Goal: Contribute content

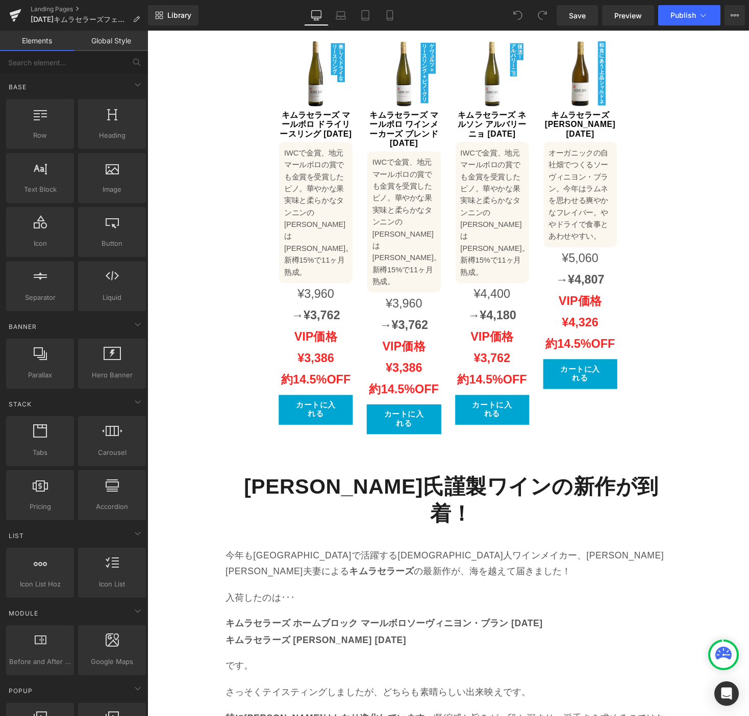
scroll to position [1149, 0]
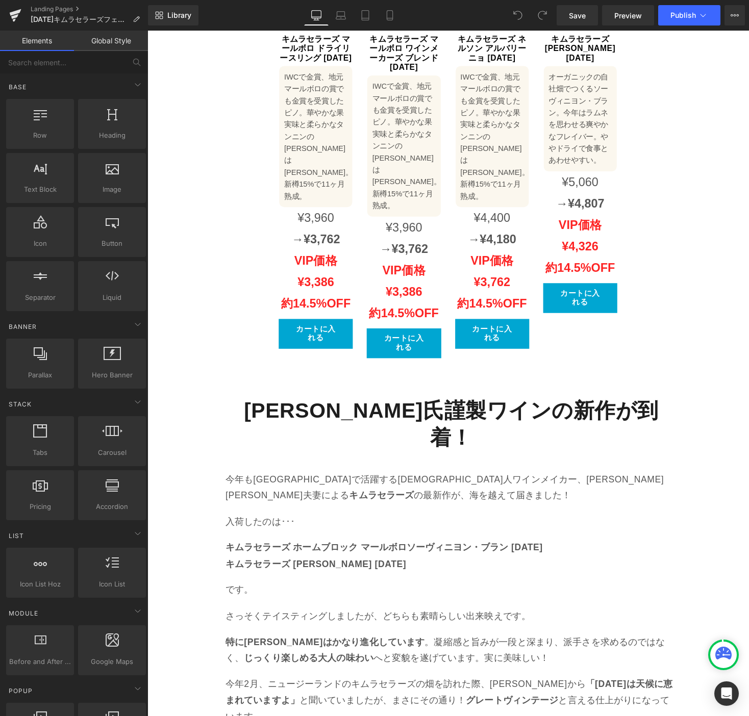
click at [467, 407] on div "[PERSON_NAME]氏謹製ワインの新作が到着！ Heading" at bounding box center [458, 435] width 463 height 56
click at [467, 409] on strong "[PERSON_NAME]氏謹製ワインの新作が到着！" at bounding box center [458, 435] width 425 height 52
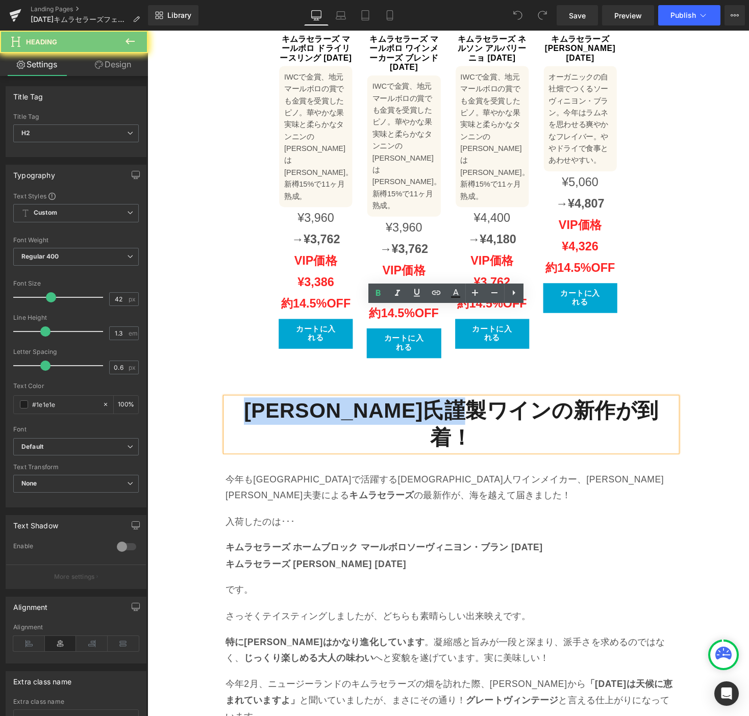
click at [467, 409] on strong "[PERSON_NAME]氏謹製ワインの新作が到着！" at bounding box center [458, 435] width 425 height 52
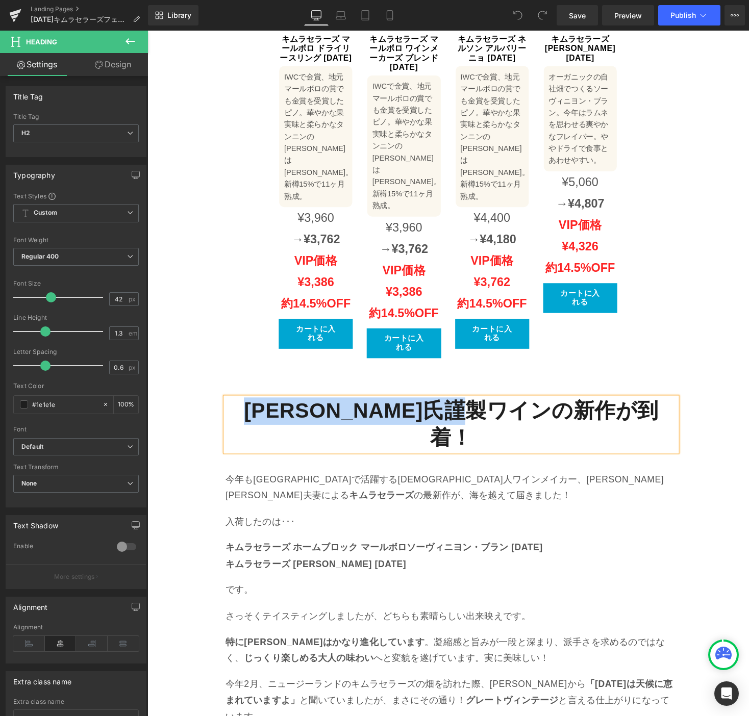
paste div
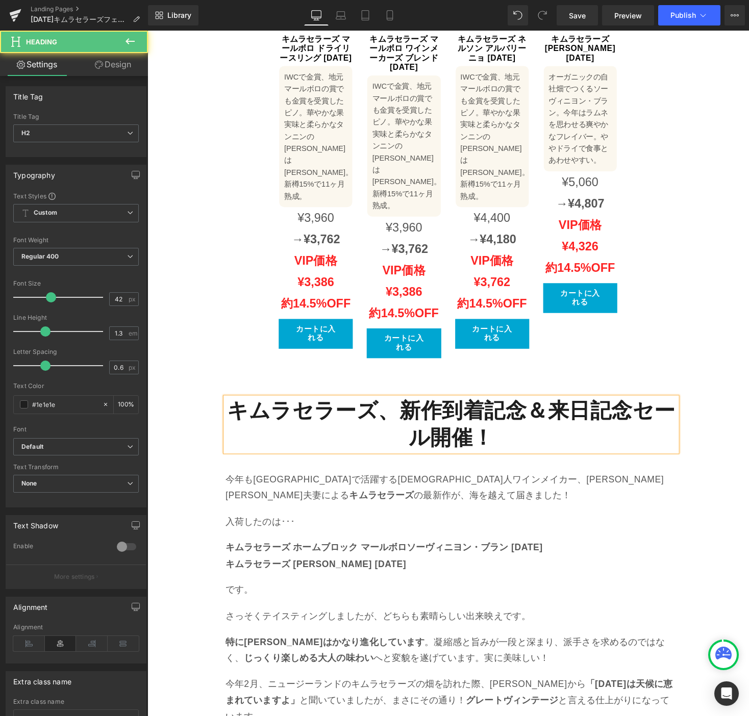
click at [386, 409] on strong "キムラセラーズ、新作到着記念＆来日記念セール開催！" at bounding box center [459, 435] width 460 height 52
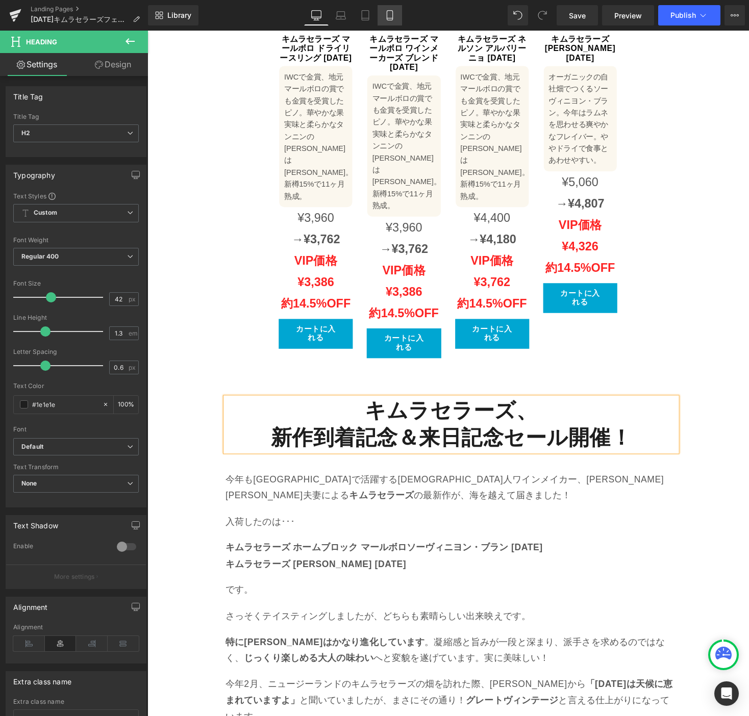
click at [393, 16] on icon at bounding box center [390, 15] width 10 height 10
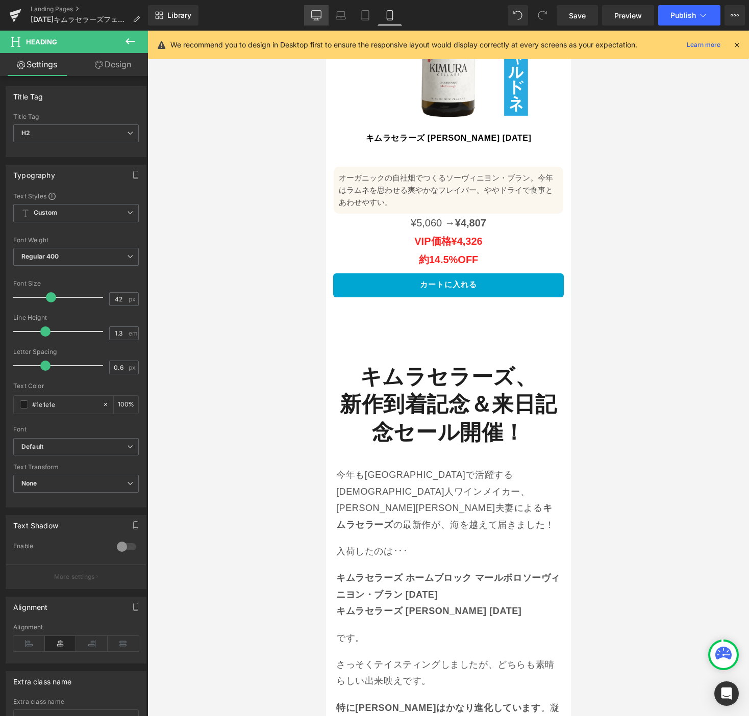
click at [316, 14] on icon at bounding box center [316, 15] width 10 height 10
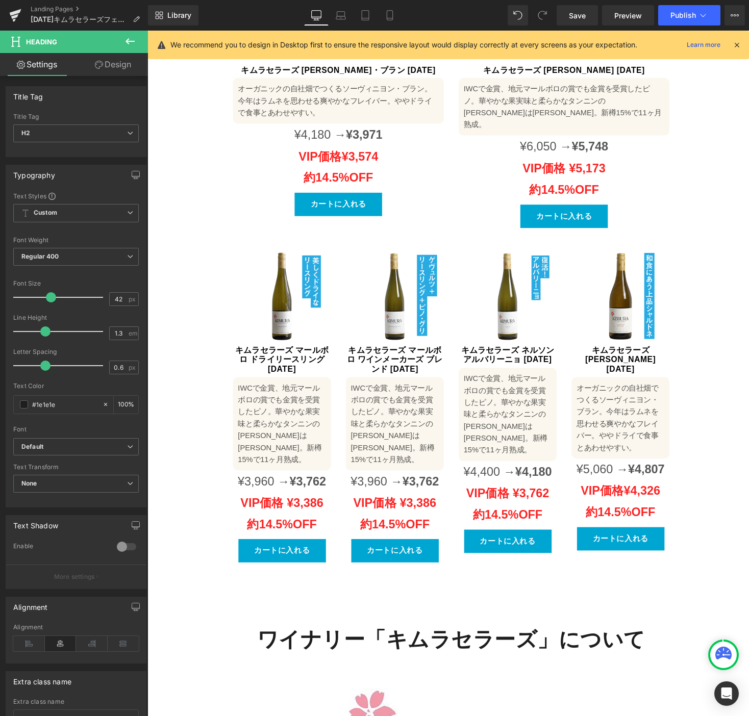
scroll to position [1149, 0]
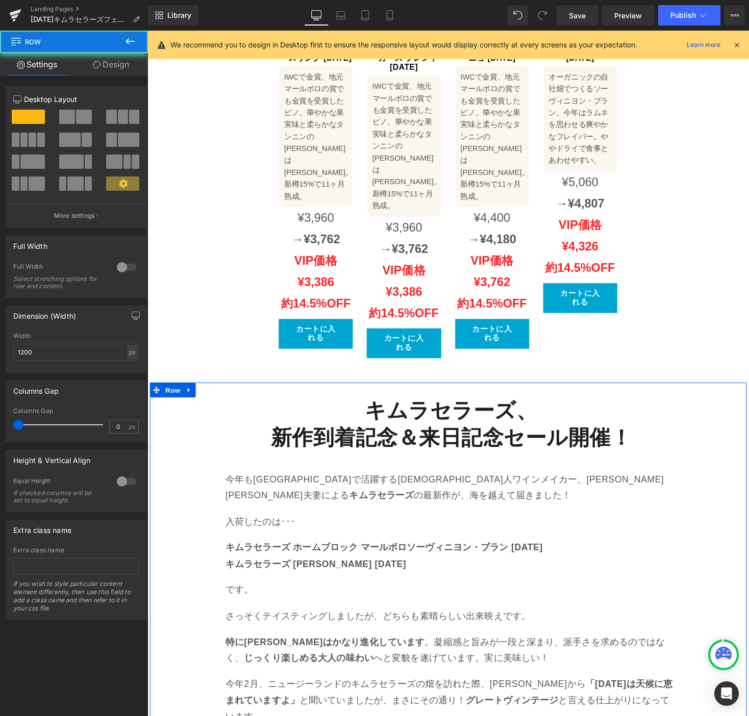
click at [301, 483] on div "今年も[GEOGRAPHIC_DATA]で活躍する[DEMOGRAPHIC_DATA]人ワインメイカー、[PERSON_NAME][PERSON_NAME]夫…" at bounding box center [458, 499] width 463 height 33
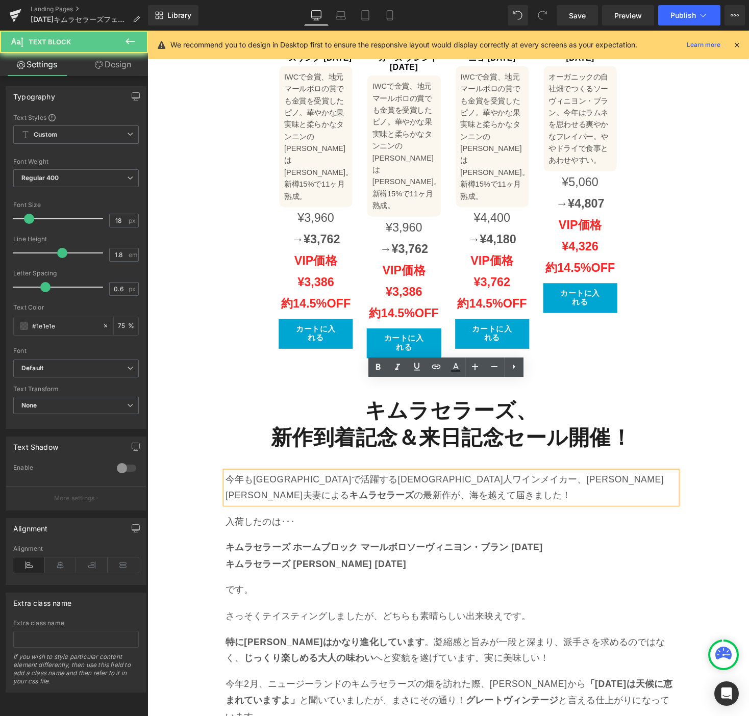
click at [318, 483] on p "今年も[GEOGRAPHIC_DATA]で活躍する[DEMOGRAPHIC_DATA]人ワインメイカー、[PERSON_NAME][PERSON_NAME]夫…" at bounding box center [458, 499] width 463 height 33
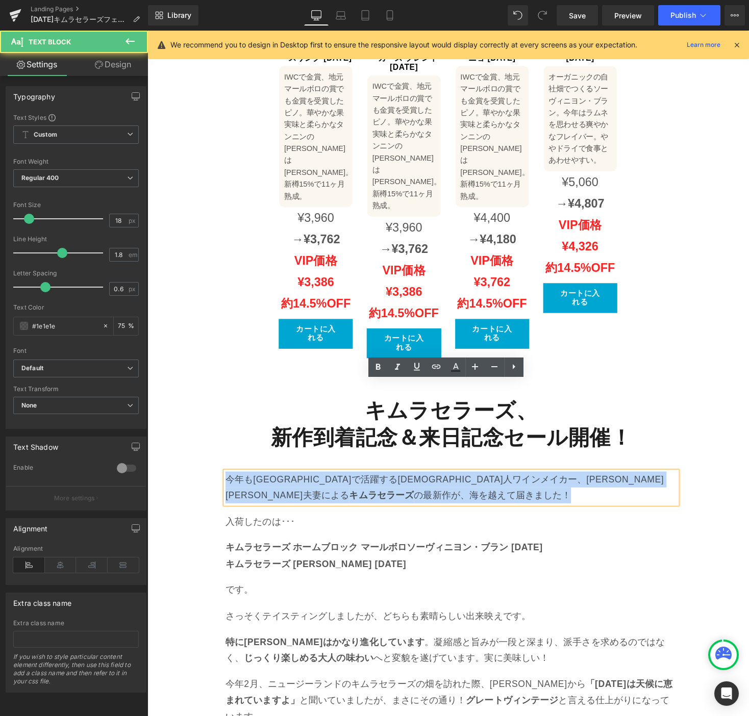
click at [318, 483] on p "今年も[GEOGRAPHIC_DATA]で活躍する[DEMOGRAPHIC_DATA]人ワインメイカー、[PERSON_NAME][PERSON_NAME]夫…" at bounding box center [458, 499] width 463 height 33
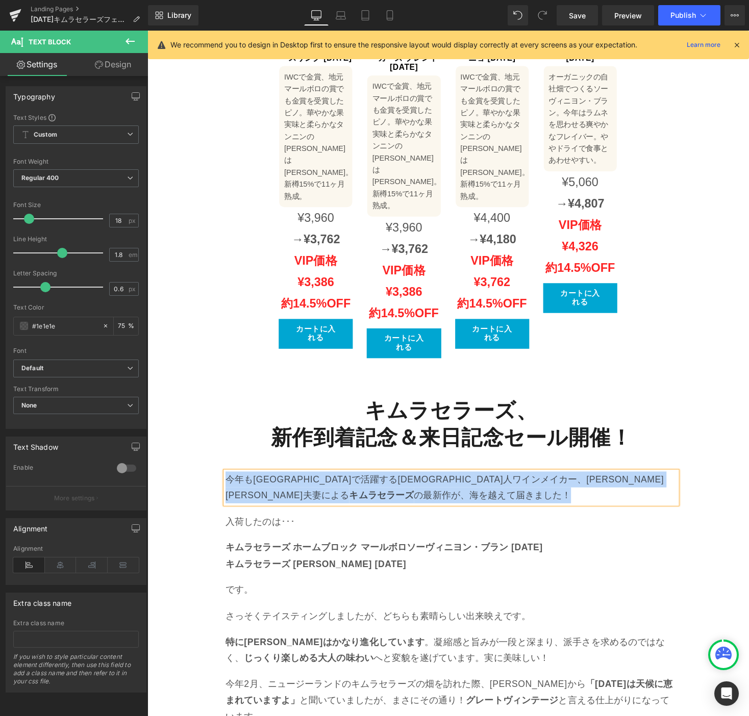
paste div
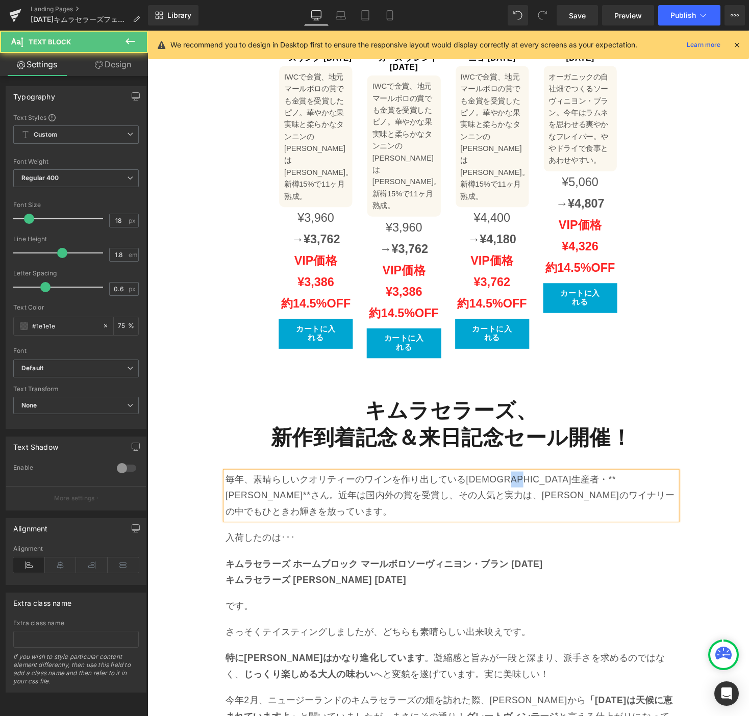
drag, startPoint x: 545, startPoint y: 398, endPoint x: 550, endPoint y: 400, distance: 5.5
click at [546, 483] on p "毎年、素晴らしいクオリティーのワインを作り出している[DEMOGRAPHIC_DATA]生産者・**[PERSON_NAME]**さん。近年は国内外の賞を受賞…" at bounding box center [458, 507] width 463 height 49
click at [577, 483] on p "毎年、素晴らしいクオリティーのワインを作り出している[DEMOGRAPHIC_DATA]生産者・[PERSON_NAME]**さん。近年は国内外の賞を受賞し、…" at bounding box center [458, 507] width 463 height 49
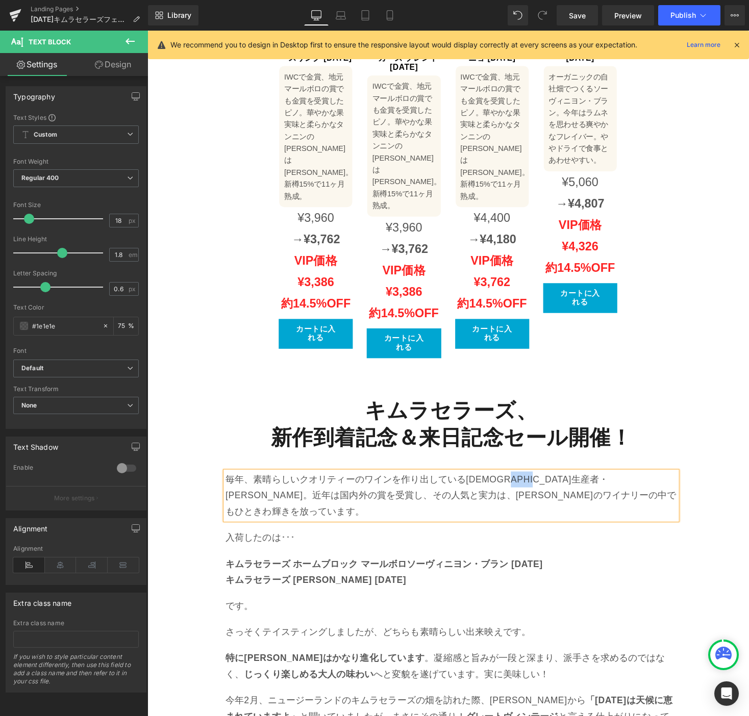
drag, startPoint x: 577, startPoint y: 399, endPoint x: 534, endPoint y: 399, distance: 43.3
click at [534, 483] on p "毎年、素晴らしいクオリティーのワインを作り出している[DEMOGRAPHIC_DATA]生産者・[PERSON_NAME]。近年は国内外の賞を受賞し、その人気…" at bounding box center [458, 507] width 463 height 49
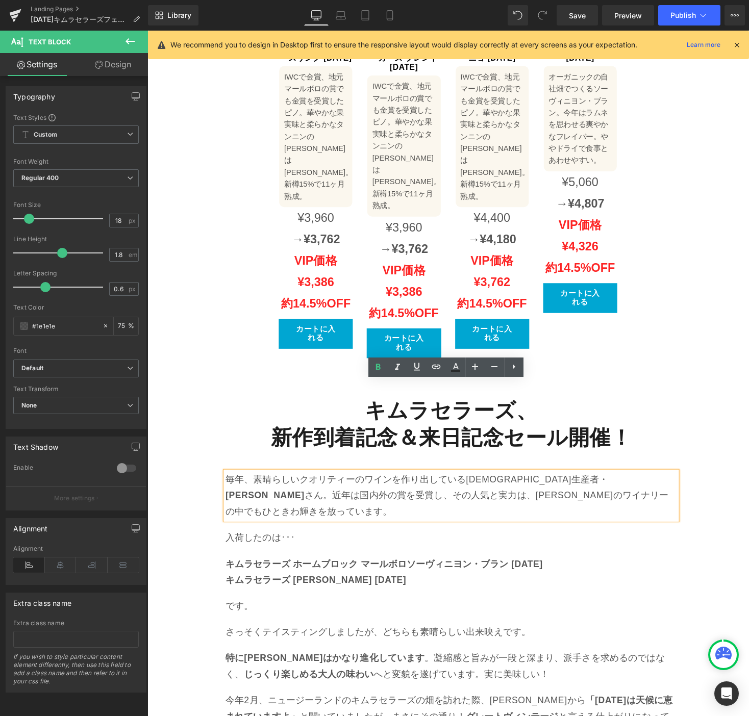
click at [265, 543] on p "入荷したのは･･･" at bounding box center [458, 551] width 463 height 16
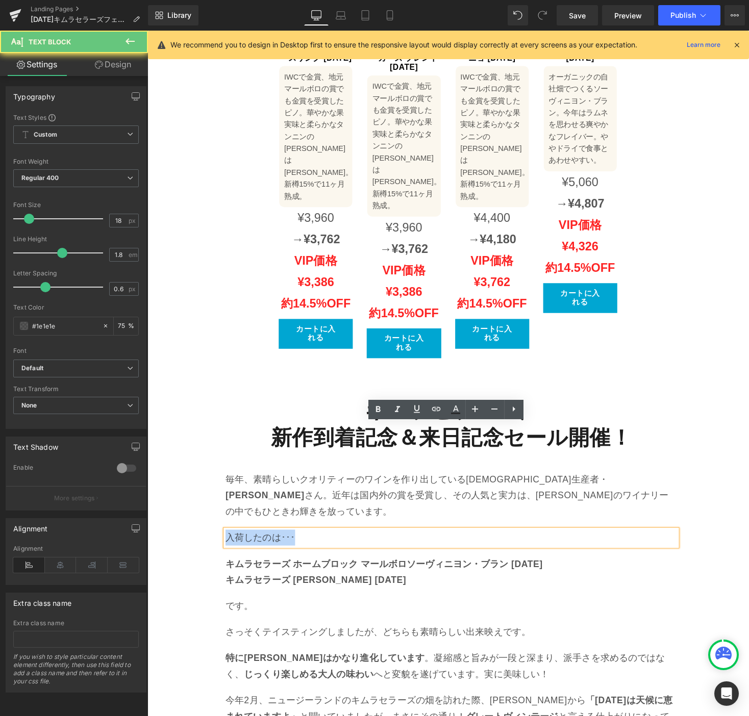
click at [265, 543] on p "入荷したのは･･･" at bounding box center [458, 551] width 463 height 16
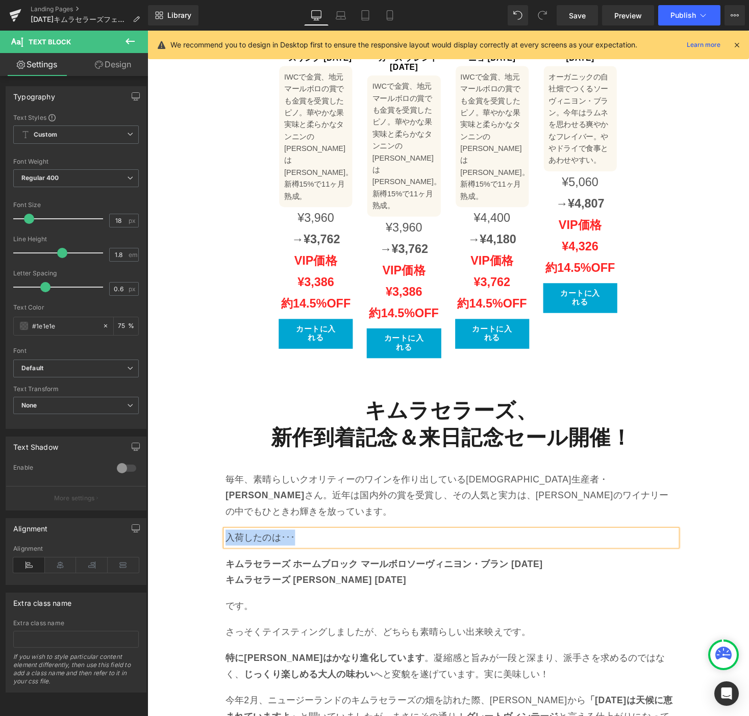
paste div
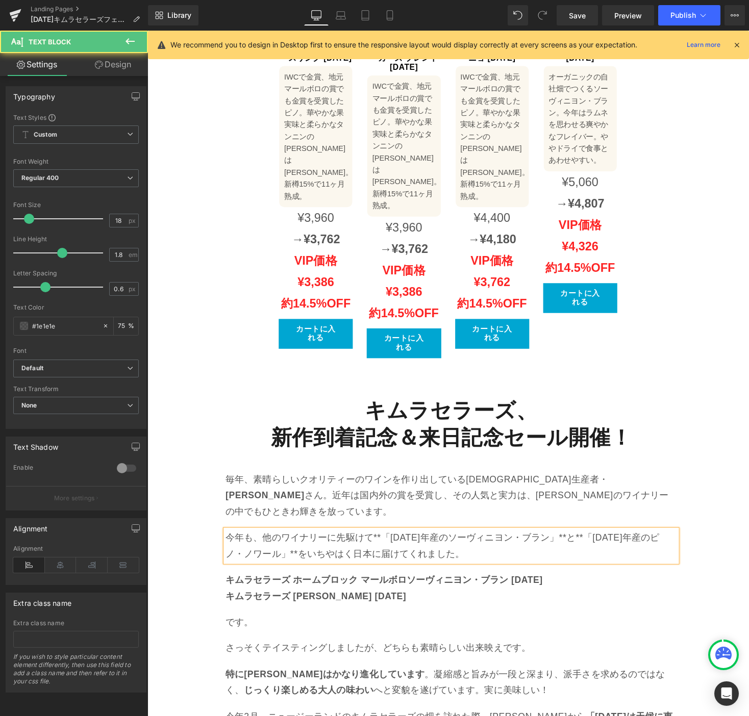
click at [373, 543] on p "今年も、他のワイナリーに先駆けて**「[DATE]年産のソーヴィニヨン・ブラン」**と**「[DATE]年産のピノ・ノワール」**をいちやはく日本に届けてくれ…" at bounding box center [458, 559] width 463 height 33
drag, startPoint x: 379, startPoint y: 438, endPoint x: 384, endPoint y: 440, distance: 5.5
click at [384, 543] on p "今年も、他のワイナリーに先駆けて**「[DATE]年産のソーヴィニヨン・ブラン」**と**「[DATE]年産のピノ・ノワール」**をいちやはく日本に届けてくれ…" at bounding box center [458, 559] width 463 height 33
drag, startPoint x: 376, startPoint y: 442, endPoint x: 386, endPoint y: 443, distance: 9.2
click at [386, 543] on p "今年も、他のワイナリーに先駆けて**「[DATE]年産のソーヴィニヨン・ブラン」**と**「[DATE]年産のピノ・ノワール」**をいちやはく日本に届けてくれ…" at bounding box center [458, 559] width 463 height 33
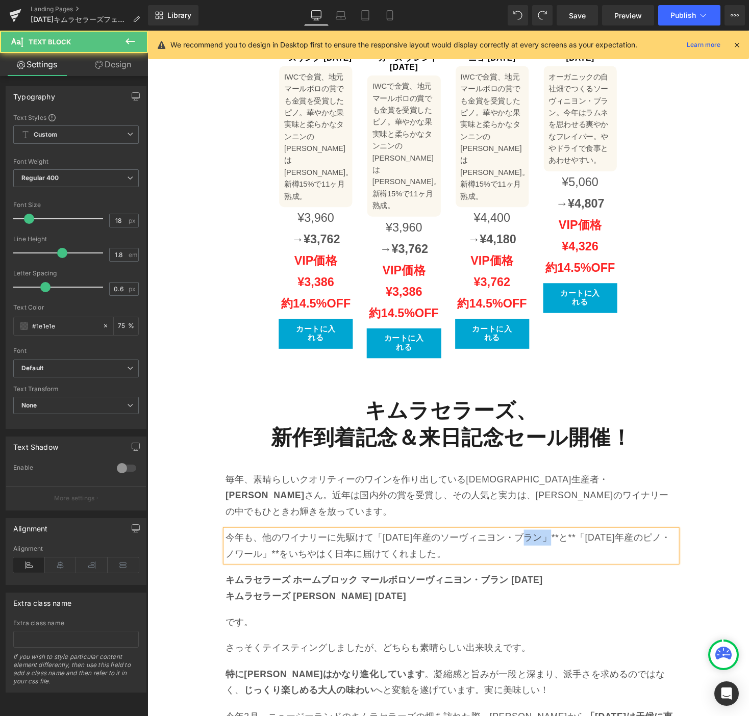
drag, startPoint x: 559, startPoint y: 441, endPoint x: 545, endPoint y: 444, distance: 14.6
click at [545, 543] on p "今年も、他のワイナリーに先駆けて「[DATE]年産のソーヴィニヨン・ブラン」**と**「[DATE]年産のピノ・ノワール」**をいちやはく日本に届けてくれまし…" at bounding box center [458, 559] width 463 height 33
click at [550, 543] on p "今年も、他のワイナリーに先駆けて「[DATE]年産のソーヴィニヨン・ブラン」**と**「[DATE]年産のピノ・ノワール」**をいちやはく日本に届けてくれまし…" at bounding box center [458, 559] width 463 height 33
drag, startPoint x: 570, startPoint y: 443, endPoint x: 554, endPoint y: 445, distance: 16.0
click at [557, 543] on p "今年も、他のワイナリーに先駆けて「[DATE]年産のソーヴィニヨン・ブラン」と**「[DATE]年産のピノ・ノワール」**をいちやはく日本に届けてくれました。" at bounding box center [458, 559] width 463 height 33
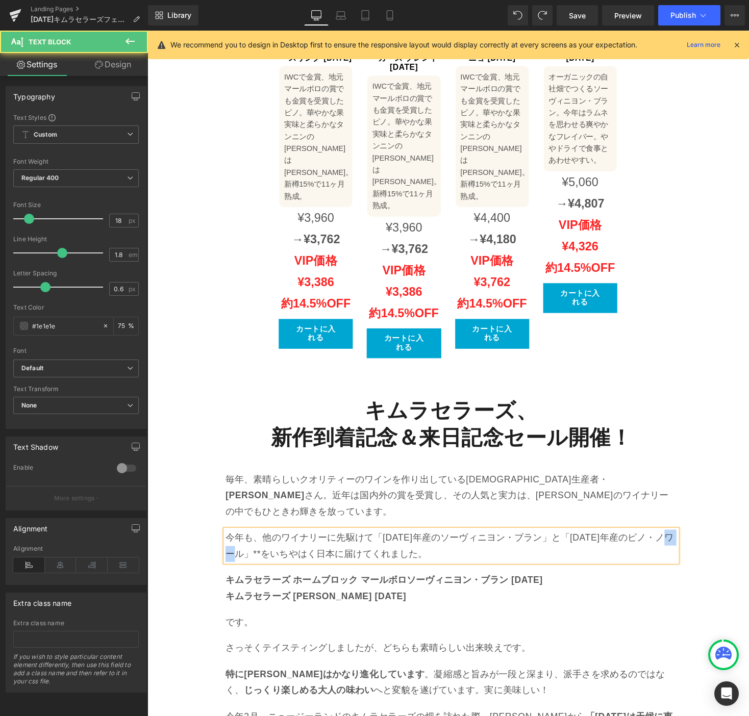
drag, startPoint x: 251, startPoint y: 457, endPoint x: 245, endPoint y: 460, distance: 6.5
click at [246, 543] on p "今年も、他のワイナリーに先駆けて「[DATE]年産のソーヴィニヨン・ブラン」と「[DATE]年産のピノ・ノワール」**をいちやはく日本に届けてくれました。" at bounding box center [458, 559] width 463 height 33
drag, startPoint x: 476, startPoint y: 441, endPoint x: 377, endPoint y: 444, distance: 99.0
click at [376, 543] on p "今年も、他のワイナリーに先駆けて「[DATE]年産のソーヴィニヨン・ブラン」と「[DATE]年産のピノ・ノワール」をいちやはく日本に届けてくれました。" at bounding box center [458, 559] width 463 height 33
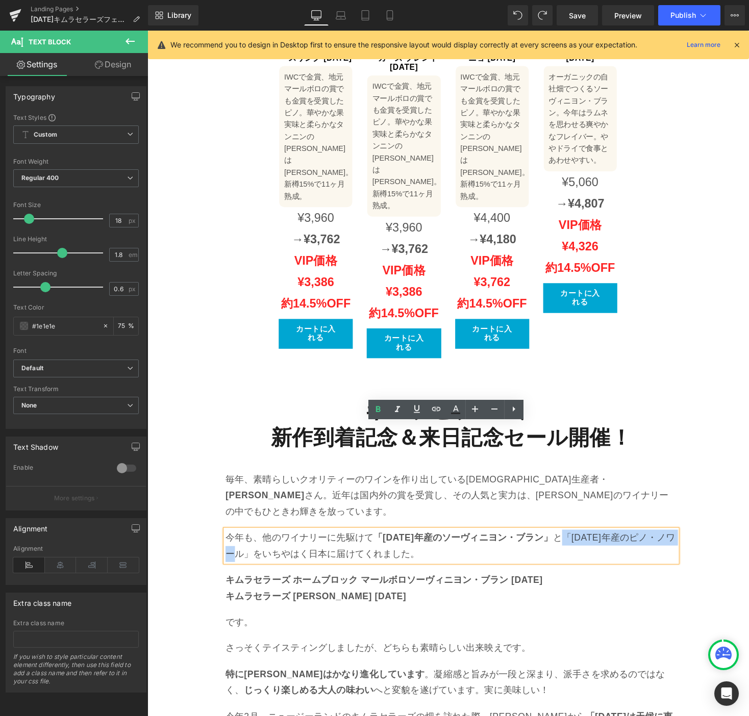
click at [242, 543] on p "今年も、他のワイナリーに先駆けて 「[DATE]年産のソーヴィニヨン・ブラン」 と「[DATE]年産のピノ・ノワール」をいちやはく日本に届けてくれました。" at bounding box center [458, 559] width 463 height 33
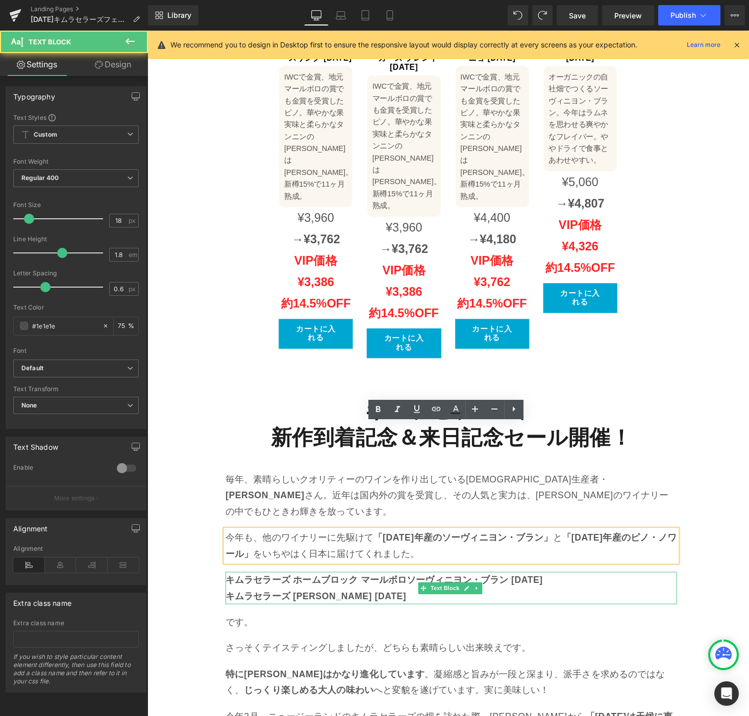
drag, startPoint x: 234, startPoint y: 504, endPoint x: 242, endPoint y: 503, distance: 8.7
click at [234, 606] on strong "キムラセラーズ [PERSON_NAME] [DATE]" at bounding box center [319, 611] width 185 height 10
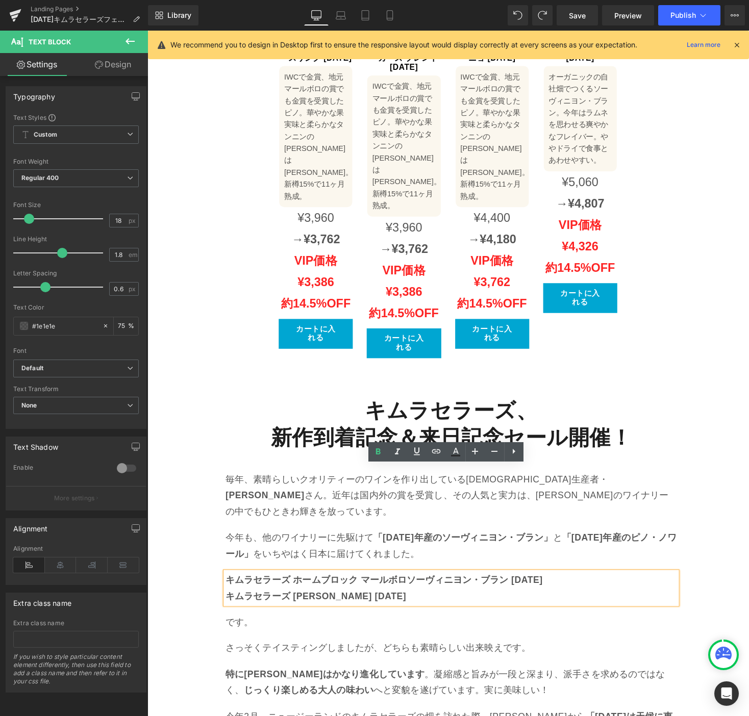
drag, startPoint x: 493, startPoint y: 538, endPoint x: 491, endPoint y: 501, distance: 36.3
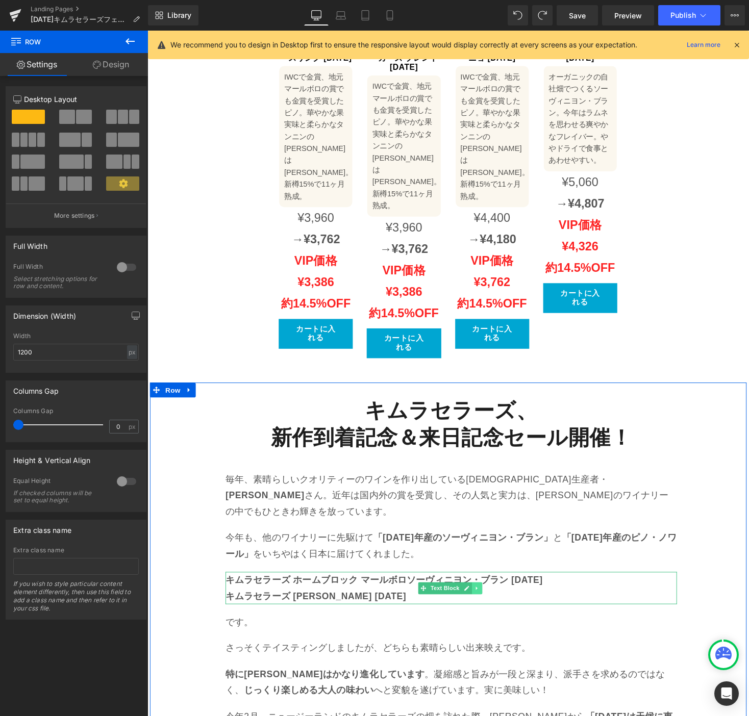
click at [482, 600] on icon at bounding box center [485, 603] width 6 height 6
drag, startPoint x: 484, startPoint y: 494, endPoint x: 514, endPoint y: 472, distance: 36.7
click at [488, 600] on icon at bounding box center [491, 603] width 6 height 6
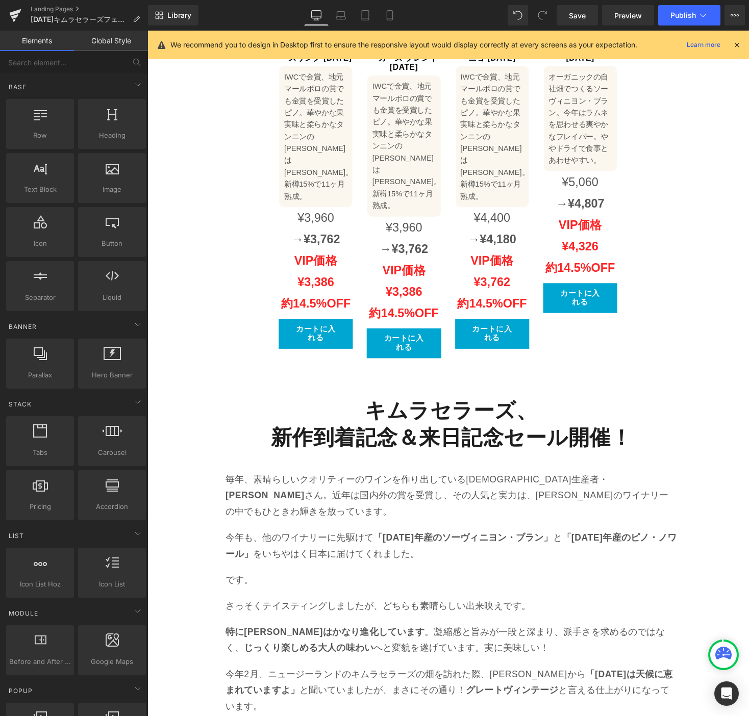
click at [242, 586] on p "です。" at bounding box center [458, 594] width 463 height 16
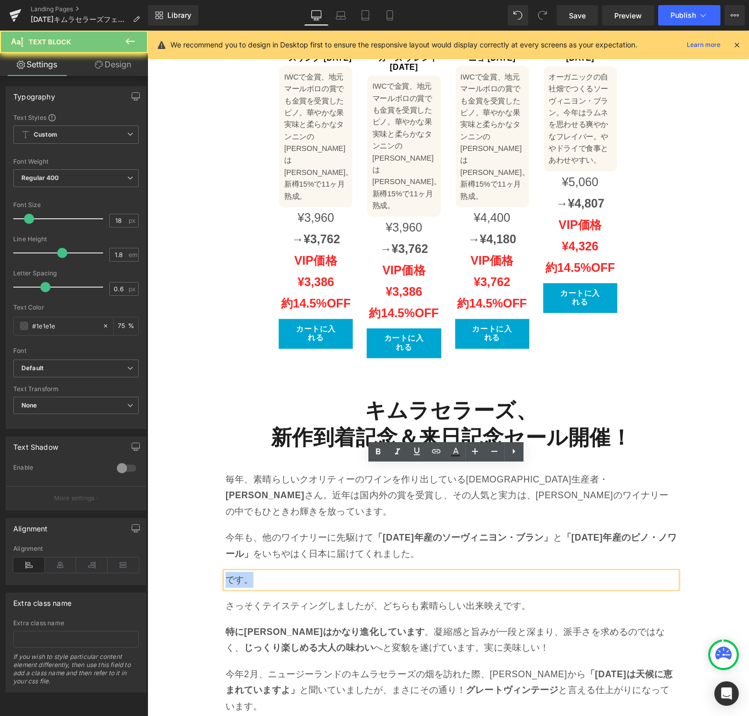
click at [242, 586] on p "です。" at bounding box center [458, 594] width 463 height 16
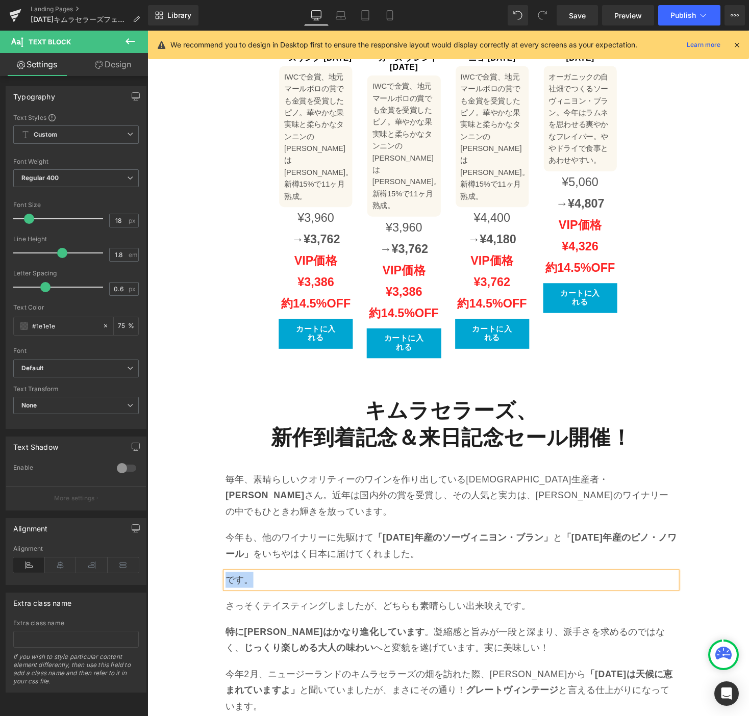
paste div
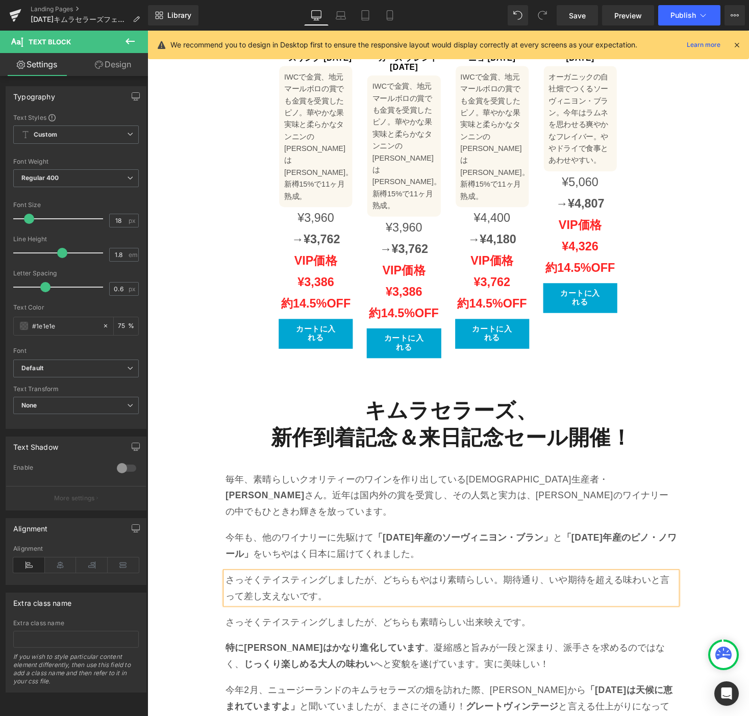
click at [322, 629] on p "さっそくテイスティングしましたが、どちらも素晴らしい出来映えです。" at bounding box center [458, 637] width 463 height 16
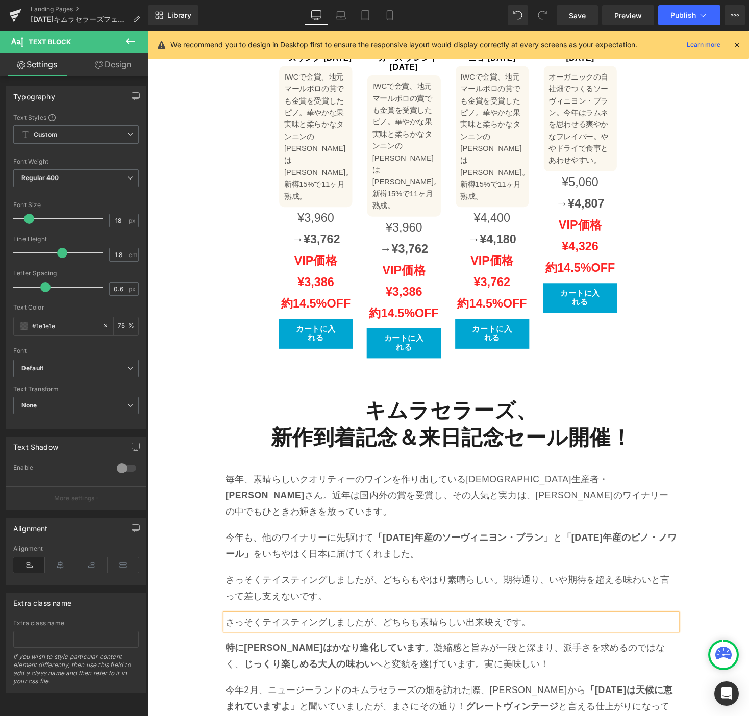
click at [322, 629] on p "さっそくテイスティングしましたが、どちらも素晴らしい出来映えです。" at bounding box center [458, 637] width 463 height 16
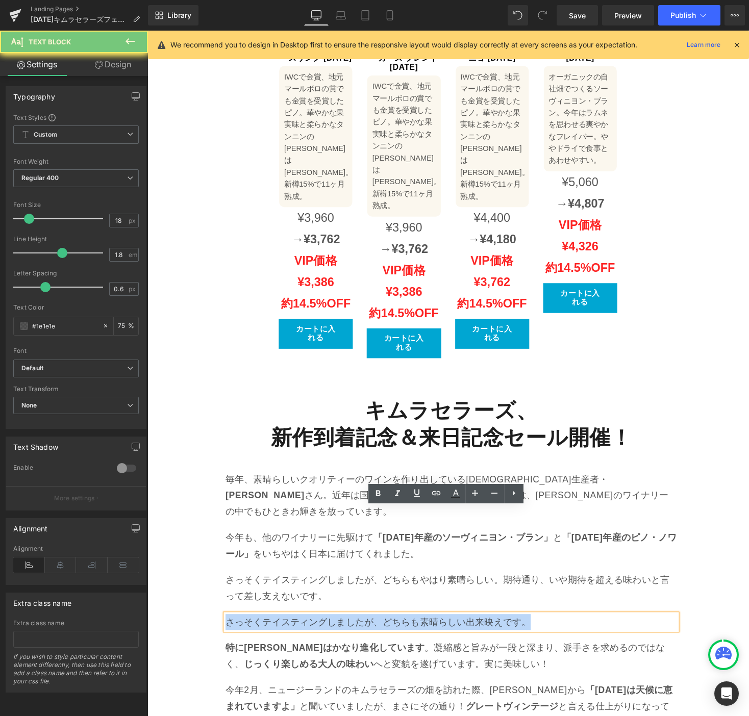
click at [322, 629] on p "さっそくテイスティングしましたが、どちらも素晴らしい出来映えです。" at bounding box center [458, 637] width 463 height 16
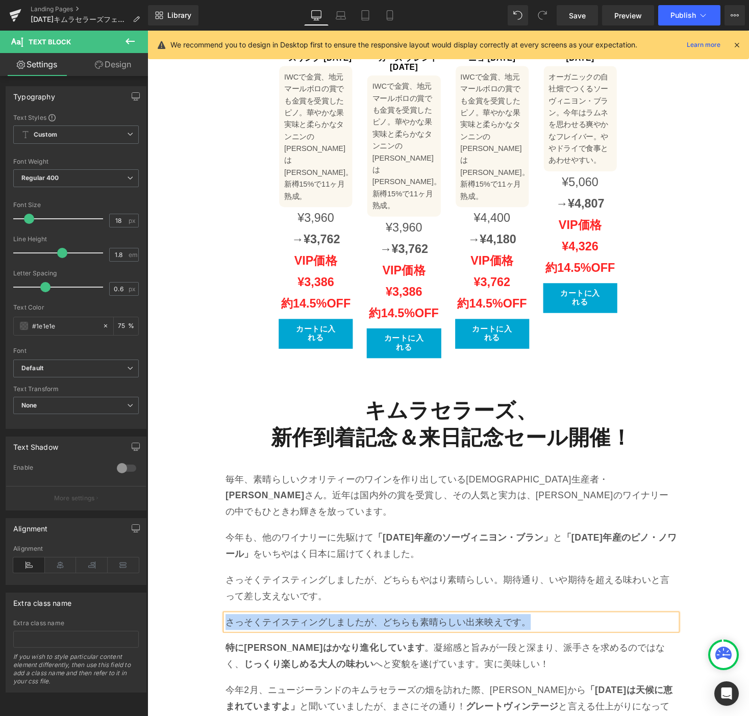
paste div
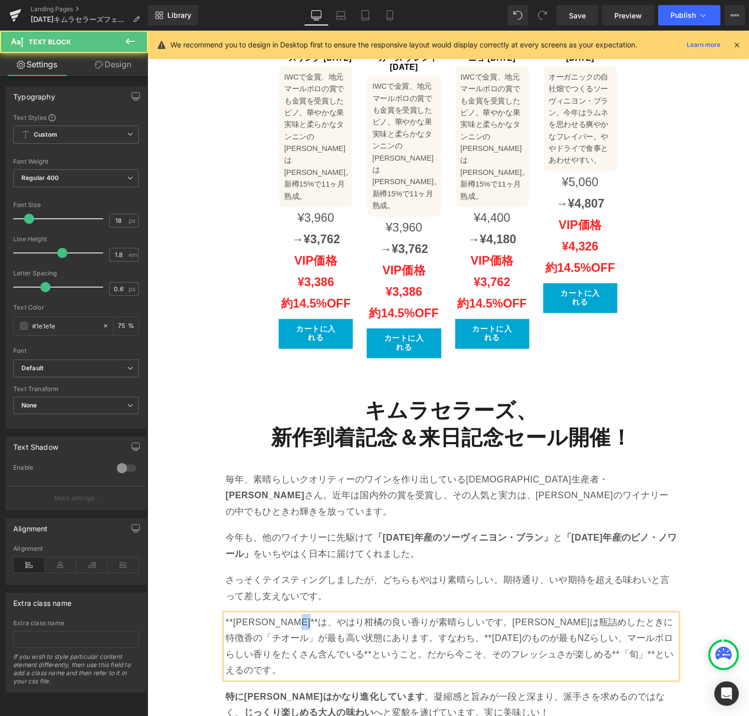
click at [345, 629] on p "**[PERSON_NAME]**は、やはり柑橘の良い香りが素晴らしいです。[PERSON_NAME]は瓶詰めしたときに特徴香の「チオール」が最も高い状態にあ…" at bounding box center [458, 662] width 463 height 66
drag, startPoint x: 234, startPoint y: 528, endPoint x: 228, endPoint y: 529, distance: 5.2
click at [228, 629] on p "**[PERSON_NAME]は、やはり柑橘の良い香りが素晴らしいです。[PERSON_NAME]は瓶詰めしたときに特徴香の「チオール」が最も高い状態にありま…" at bounding box center [458, 662] width 463 height 66
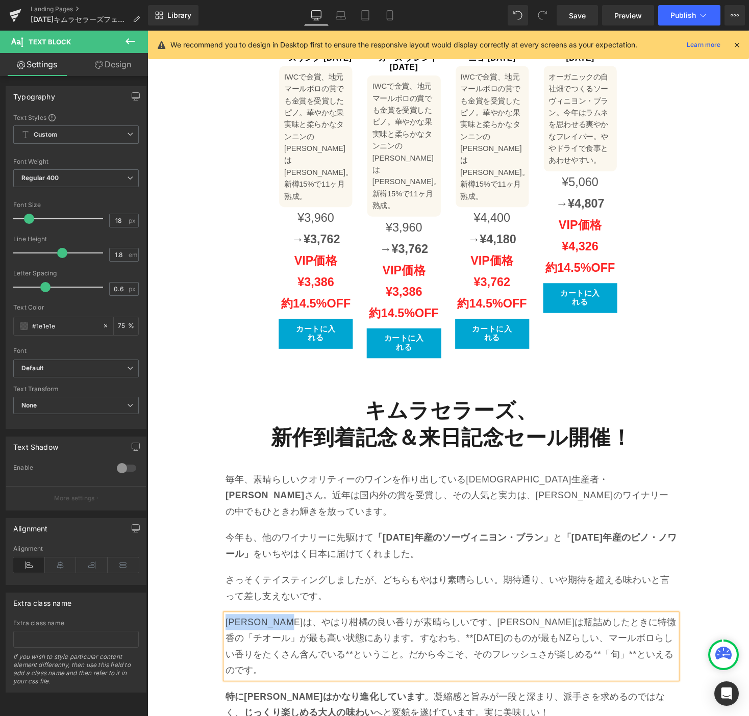
click at [326, 629] on p "[PERSON_NAME]は、やはり柑橘の良い香りが素晴らしいです。[PERSON_NAME]は瓶詰めしたときに特徴香の「チオール」が最も高い状態にあります。…" at bounding box center [458, 662] width 463 height 66
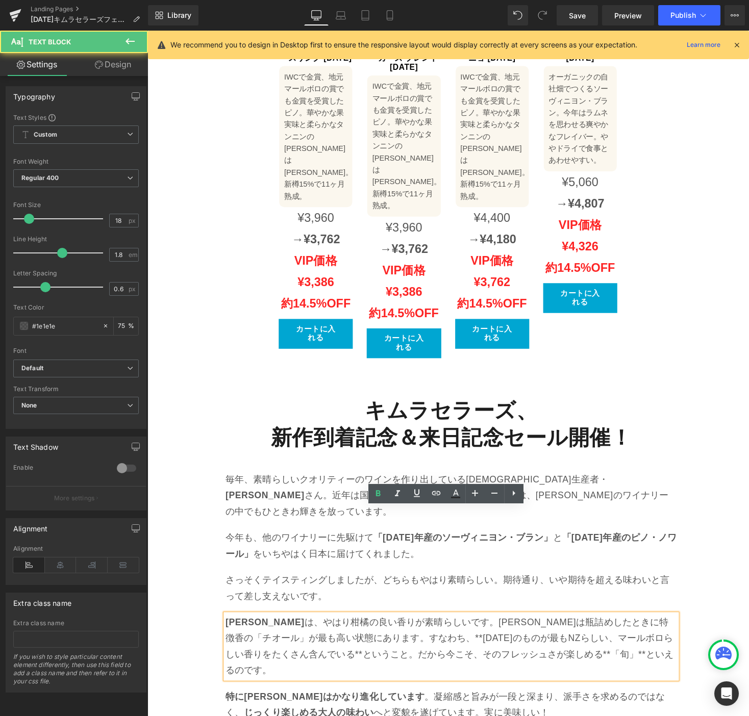
click at [526, 629] on p "[PERSON_NAME] は、やはり柑橘の良い香りが素晴らしいです。[PERSON_NAME]は瓶詰めしたときに特徴香の「チオール」が最も高い状態にあります…" at bounding box center [458, 662] width 463 height 66
click at [395, 629] on p "[PERSON_NAME] は、やはり柑橘の良い香りが素晴らしいです。[PERSON_NAME]は瓶詰めしたときに特徴香の「チオール」が最も高い状態にあります…" at bounding box center [458, 662] width 463 height 66
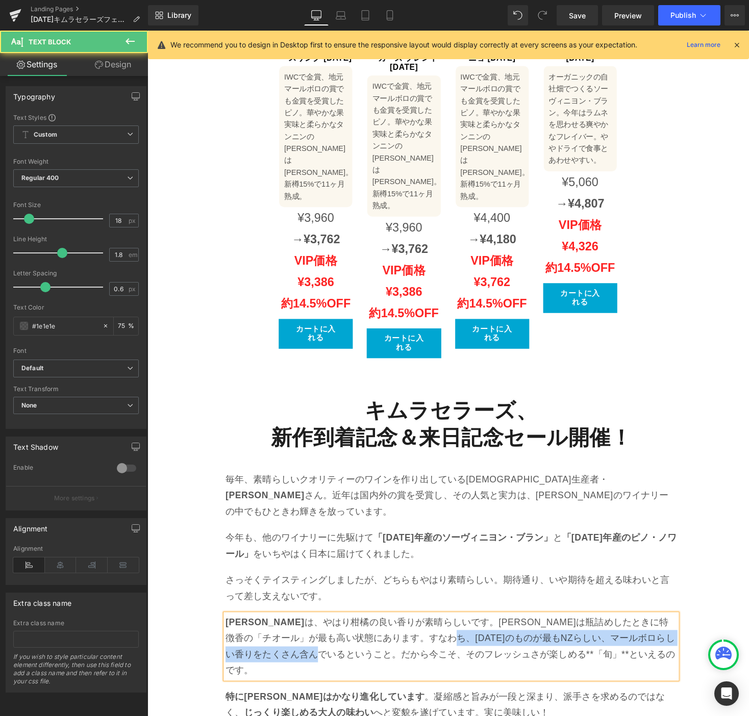
click at [526, 629] on p "[PERSON_NAME] は、やはり柑橘の良い香りが素晴らしいです。[PERSON_NAME]は瓶詰めしたときに特徴香の「チオール」が最も高い状態にあります…" at bounding box center [458, 662] width 463 height 66
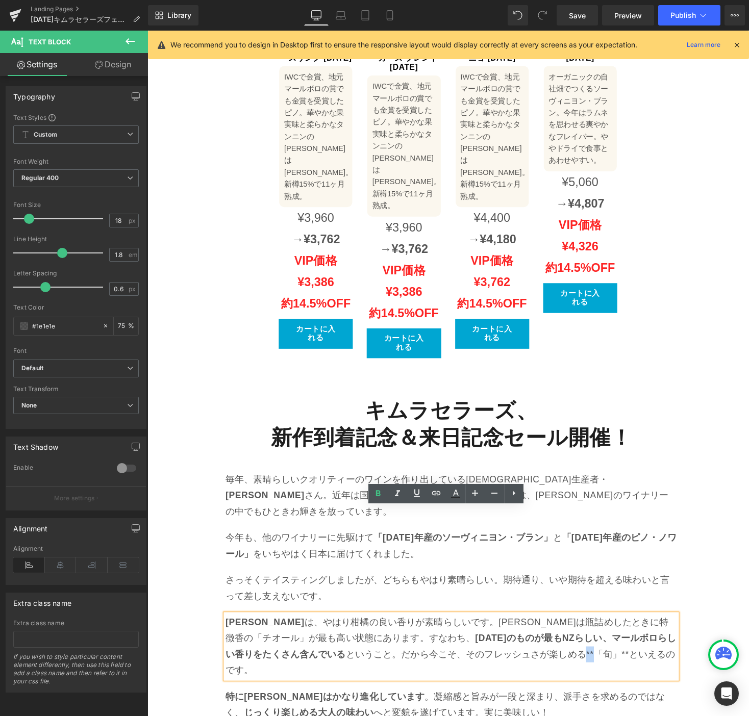
drag, startPoint x: 643, startPoint y: 561, endPoint x: 649, endPoint y: 562, distance: 6.1
click at [651, 629] on p "[PERSON_NAME] は、やはり柑橘の良い香りが素晴らしいです。[PERSON_NAME]は瓶詰めしたときに特徴香の「チオール」が最も高い状態にあります…" at bounding box center [458, 662] width 463 height 66
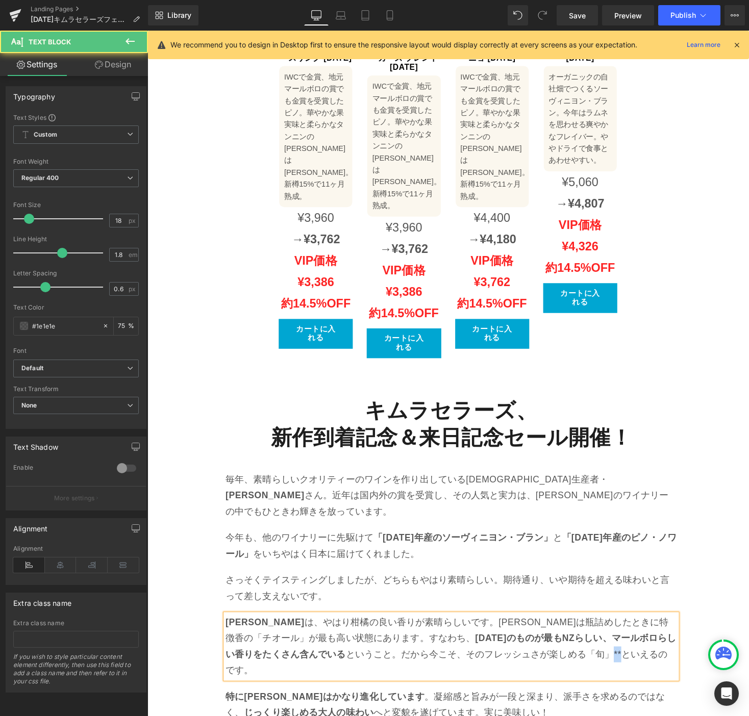
drag, startPoint x: 671, startPoint y: 563, endPoint x: 678, endPoint y: 562, distance: 7.2
click at [678, 629] on p "[PERSON_NAME] は、やはり柑橘の良い香りが素晴らしいです。[PERSON_NAME]は瓶詰めしたときに特徴香の「チオール」が最も高い状態にあります…" at bounding box center [458, 662] width 463 height 66
drag, startPoint x: 662, startPoint y: 563, endPoint x: 642, endPoint y: 565, distance: 21.0
click at [643, 629] on p "[PERSON_NAME] は、やはり柑橘の良い香りが素晴らしいです。[PERSON_NAME]は瓶詰めしたときに特徴香の「チオール」が最も高い状態にあります…" at bounding box center [458, 662] width 463 height 66
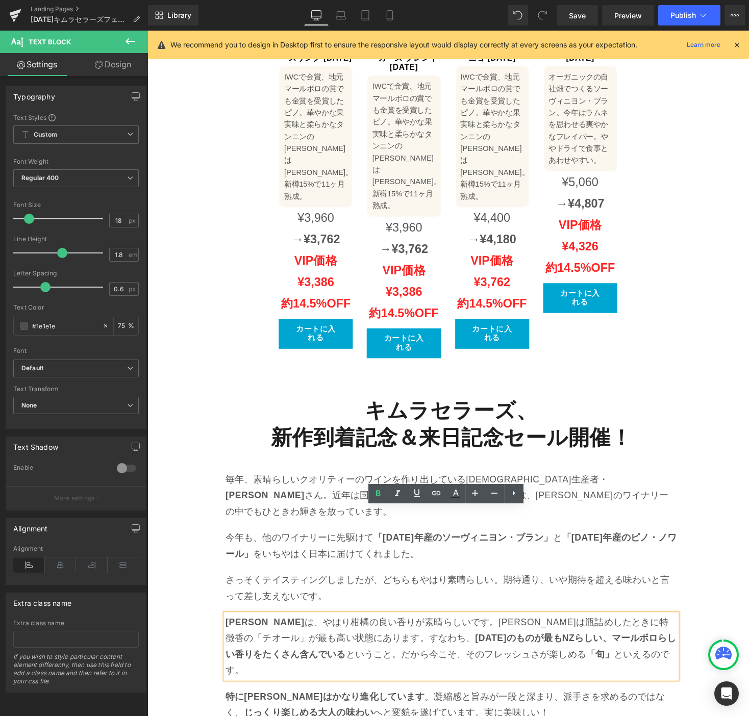
scroll to position [1274, 0]
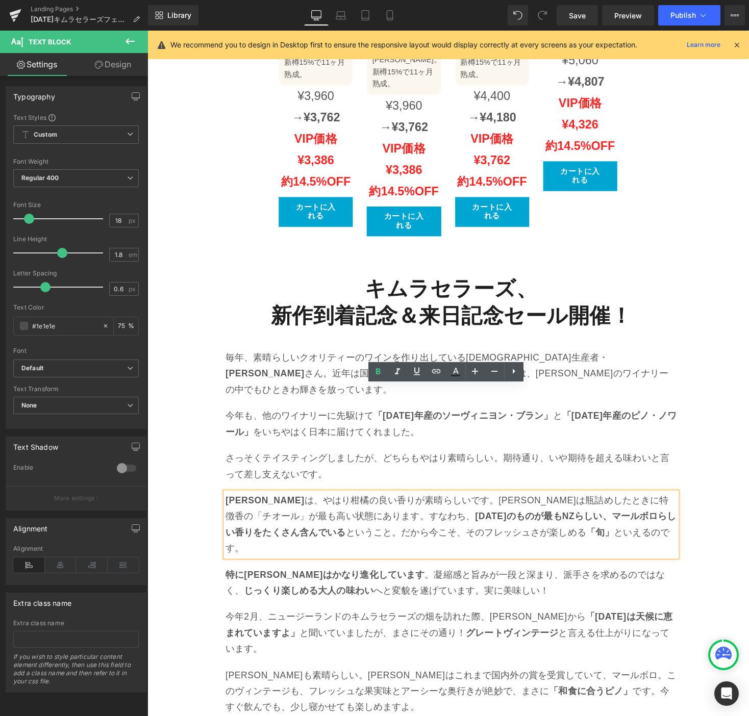
click at [323, 584] on strong "特に[PERSON_NAME]はかなり進化しています" at bounding box center [329, 589] width 205 height 10
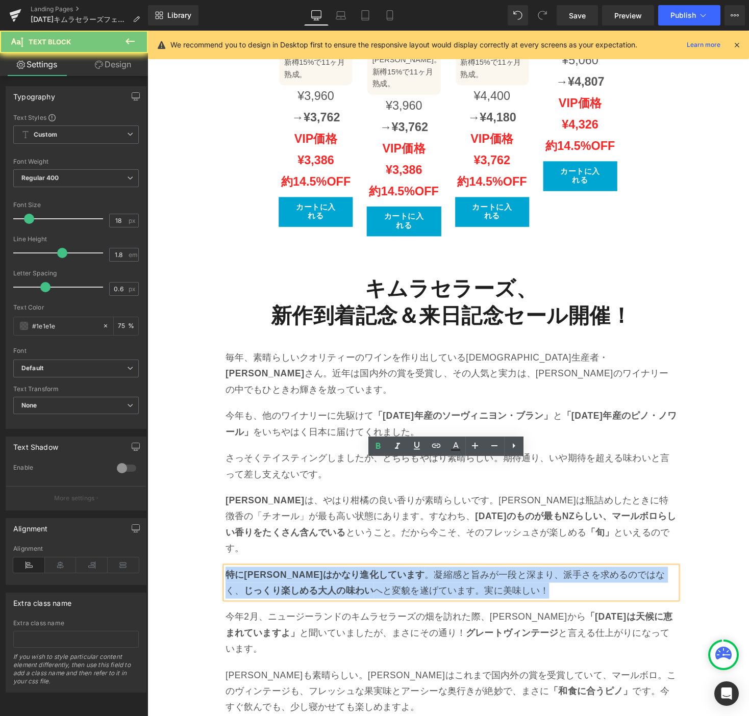
click at [322, 584] on strong "特に[PERSON_NAME]はかなり進化しています" at bounding box center [329, 589] width 205 height 10
paste div
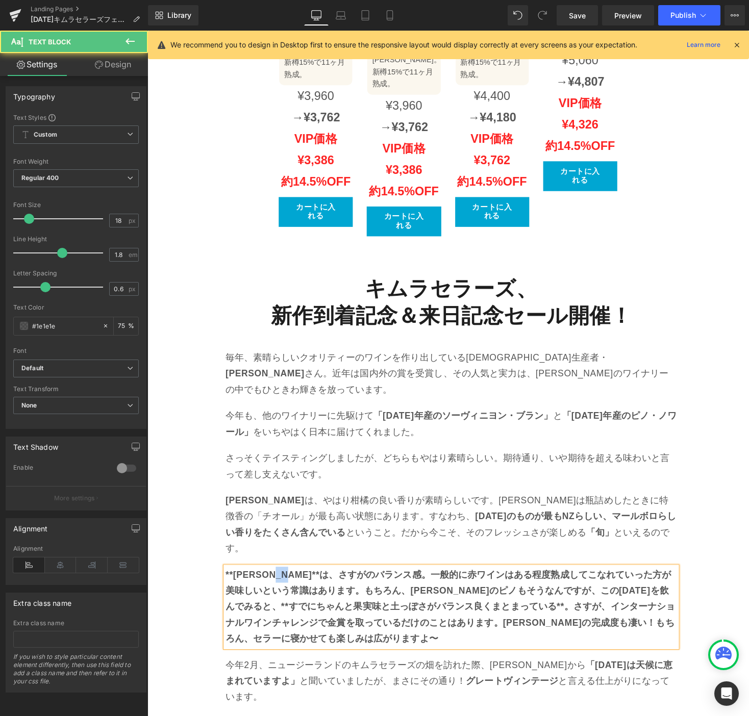
drag, startPoint x: 308, startPoint y: 479, endPoint x: 301, endPoint y: 480, distance: 6.7
click at [301, 584] on b "**[PERSON_NAME]**は、さすがのバランス感。一般的に赤ワインはある程度熟成してこなれていった方が美味しいという常識はあります。もちろん、[PER…" at bounding box center [458, 622] width 462 height 76
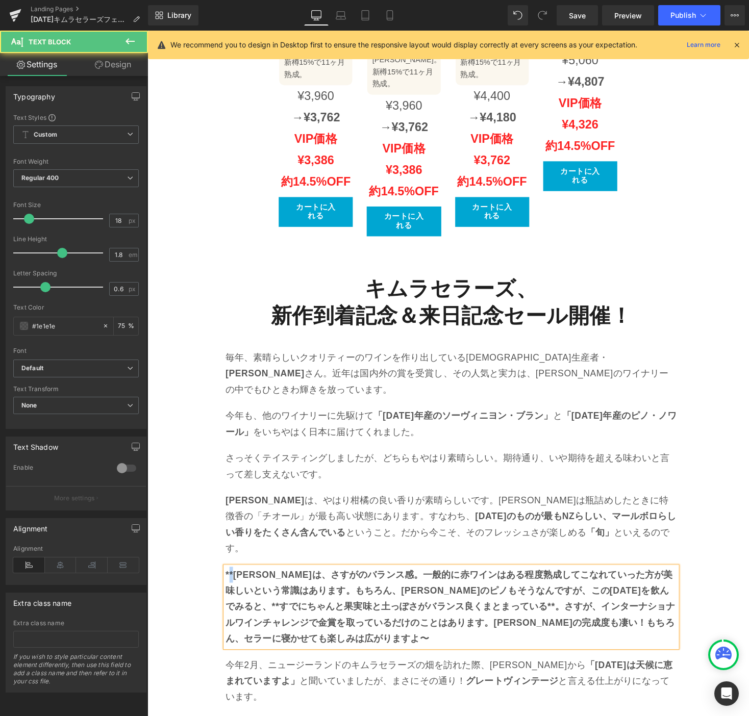
drag, startPoint x: 235, startPoint y: 480, endPoint x: 228, endPoint y: 481, distance: 6.7
click at [228, 584] on b "**[PERSON_NAME]は、さすがのバランス感。一般的に赤ワインはある程度熟成してこなれていった方が美味しいという常識はあります。もちろん、[PERSO…" at bounding box center [458, 622] width 462 height 76
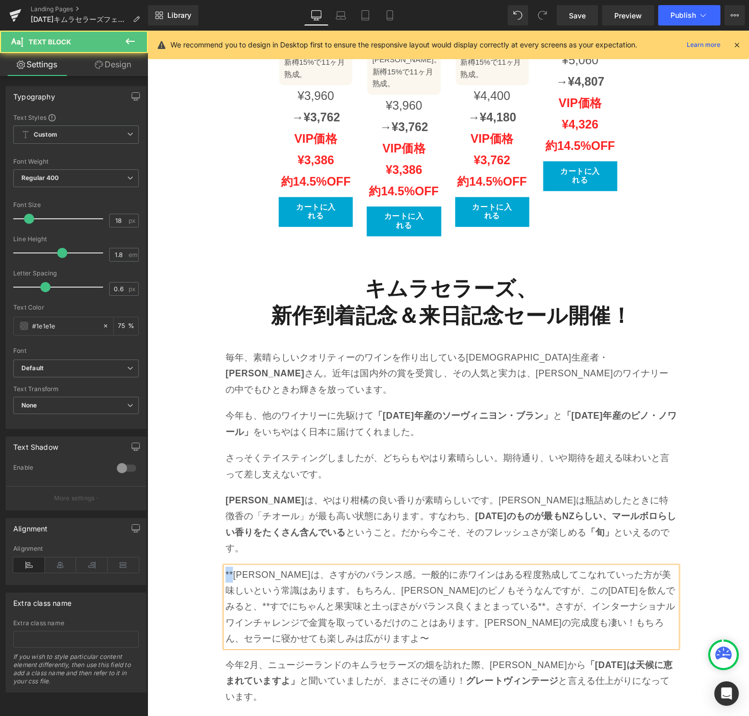
click at [227, 581] on p "**[PERSON_NAME]は、さすがのバランス感。一般的に赤ワインはある程度熟成してこなれていった方が美味しいという常識はあります。もちろん、[PERSO…" at bounding box center [458, 622] width 463 height 83
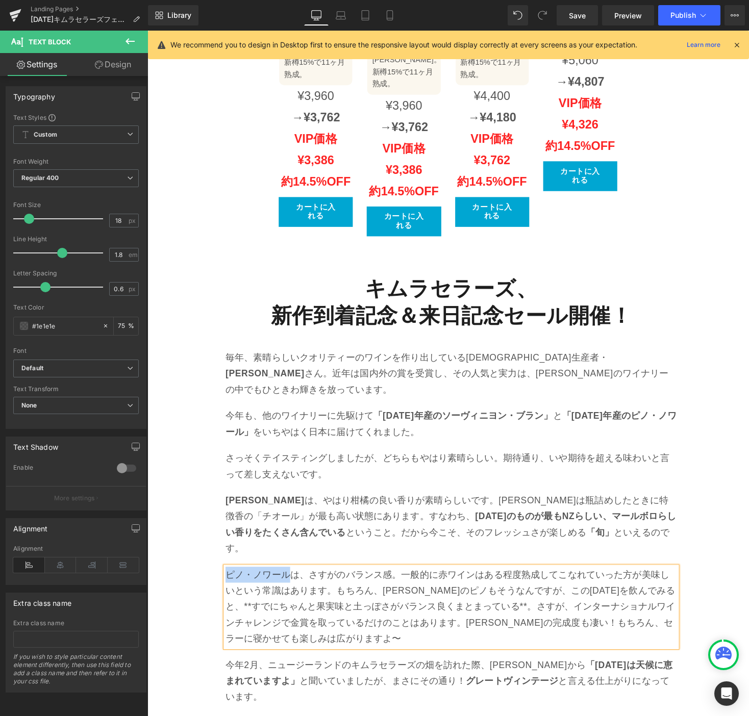
click at [293, 581] on p "ピノ・ノワールは、さすがのバランス感。一般的に赤ワインはある程度熟成してこなれていった方が美味しいという常識はあります。もちろん、[PERSON_NAME]の…" at bounding box center [458, 622] width 463 height 83
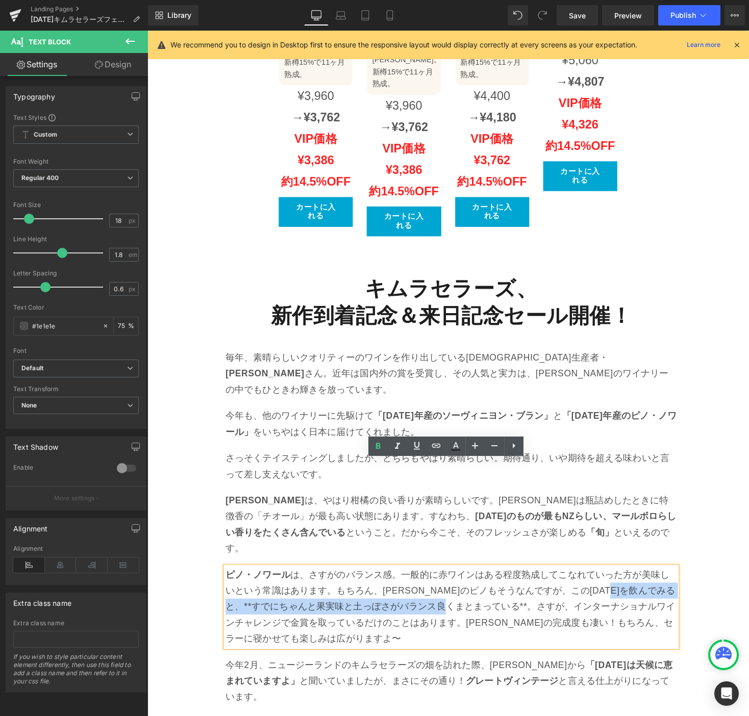
drag, startPoint x: 499, startPoint y: 510, endPoint x: 660, endPoint y: 497, distance: 161.7
click at [660, 581] on p "ピノ・ノワール は、さすがのバランス感。一般的に赤ワインはある程度熟成してこなれていった方が美味しいという常識はあります。もちろん、[PERSON_NAME]…" at bounding box center [458, 622] width 463 height 83
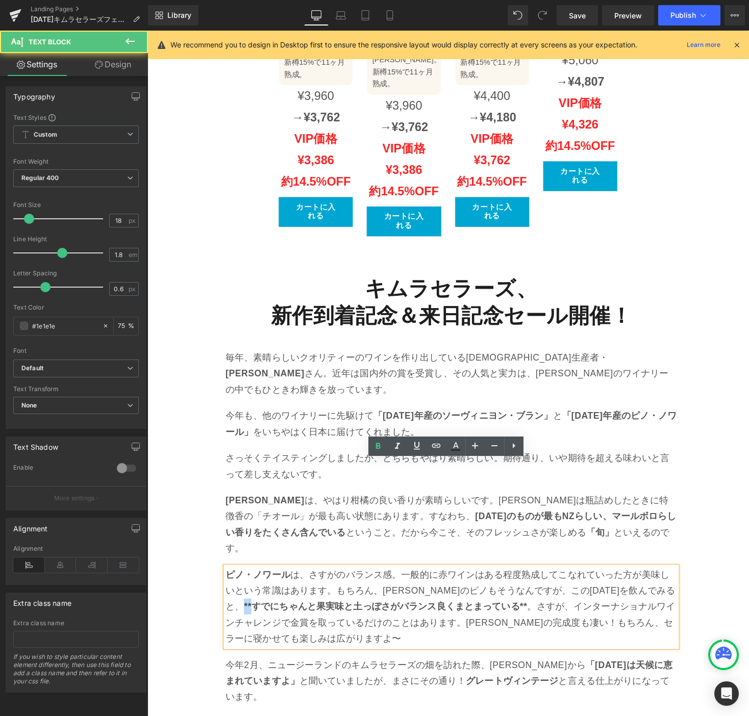
drag, startPoint x: 668, startPoint y: 494, endPoint x: 634, endPoint y: 501, distance: 33.8
click at [671, 581] on p "ピノ・ノワール は、さすがのバランス感。一般的に赤ワインはある程度熟成してこなれていった方が美味しいという常識はあります。もちろん、[PERSON_NAME]…" at bounding box center [458, 622] width 463 height 83
drag, startPoint x: 489, startPoint y: 512, endPoint x: 481, endPoint y: 514, distance: 7.4
click at [481, 581] on p "ピノ・ノワール は、さすがのバランス感。一般的に赤ワインはある程度熟成してこなれていった方が美味しいという常識はあります。もちろん、[PERSON_NAME]…" at bounding box center [458, 622] width 463 height 83
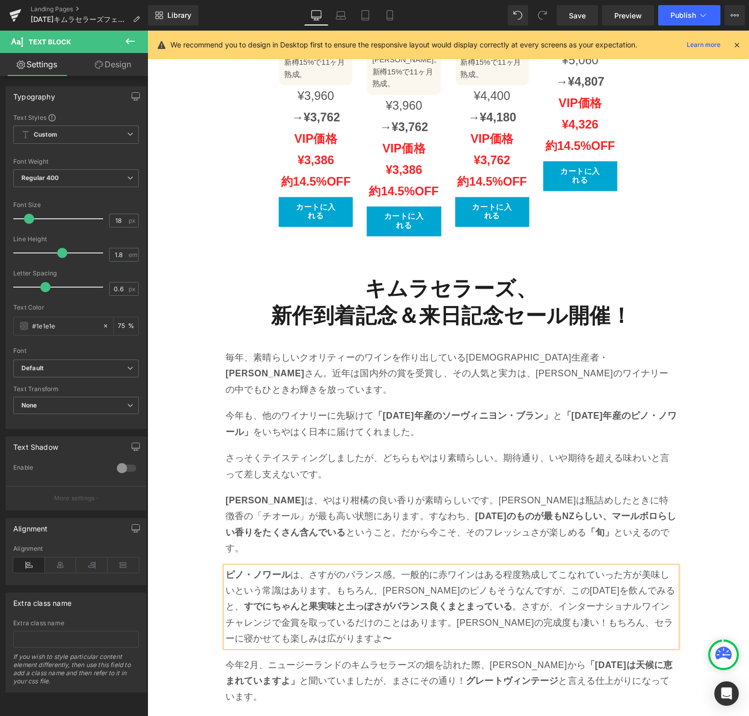
click at [354, 674] on p "今年2月、ニュージーランドのキムラセラーズの畑を訪れた際、[PERSON_NAME]から 「[DATE]は天候に恵まれていますよ」 と聞いていましたが、まさに…" at bounding box center [458, 698] width 463 height 49
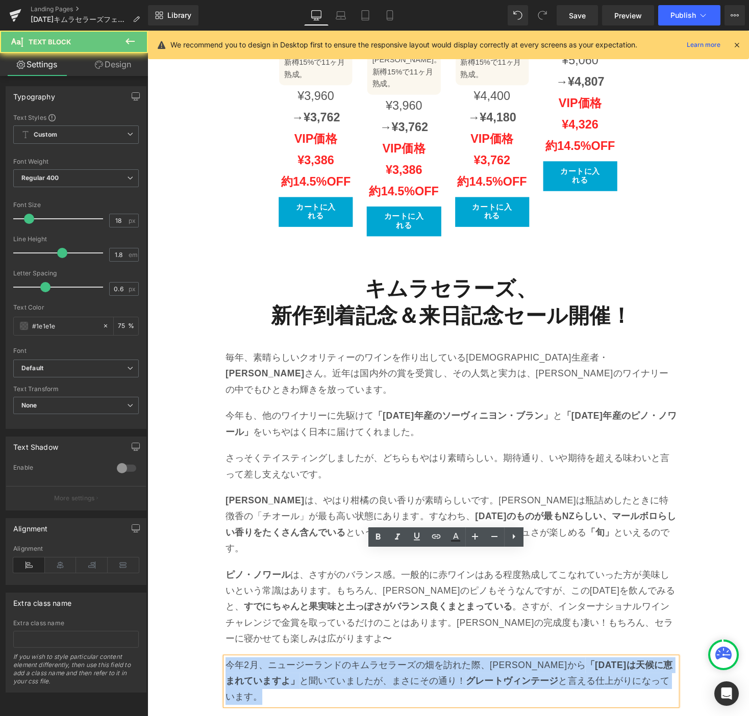
click at [354, 674] on p "今年2月、ニュージーランドのキムラセラーズの畑を訪れた際、[PERSON_NAME]から 「[DATE]は天候に恵まれていますよ」 と聞いていましたが、まさに…" at bounding box center [458, 698] width 463 height 49
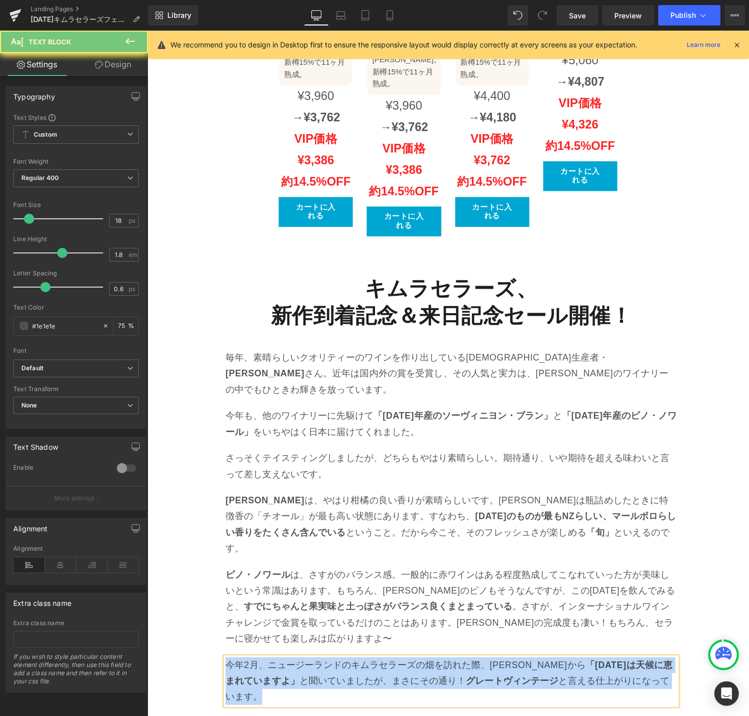
paste div
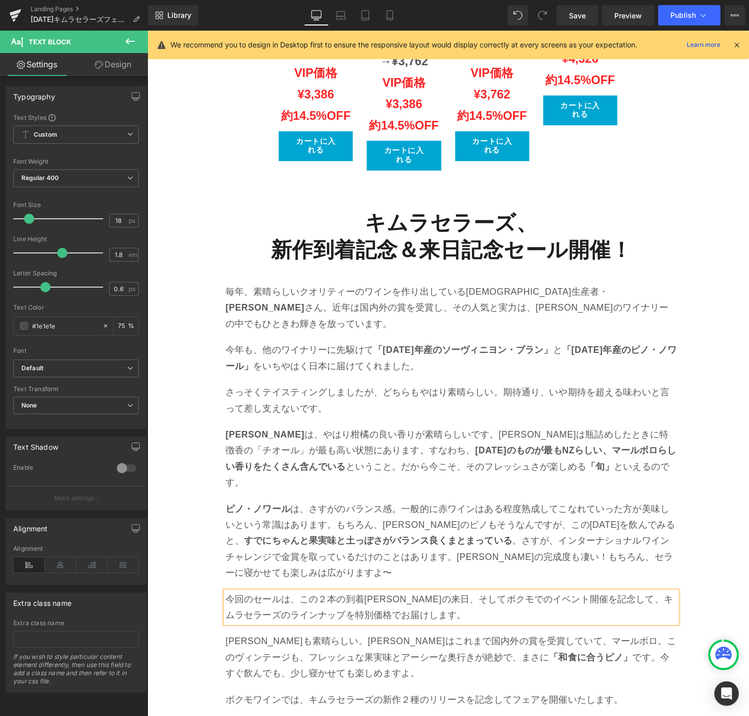
scroll to position [1341, 0]
click at [371, 650] on p "[PERSON_NAME]も素晴らしい。[PERSON_NAME]はこれまで国内外の賞を受賞していて、マールボロ。このヴィンテージも、フレッシュな果実味とアー…" at bounding box center [458, 674] width 463 height 49
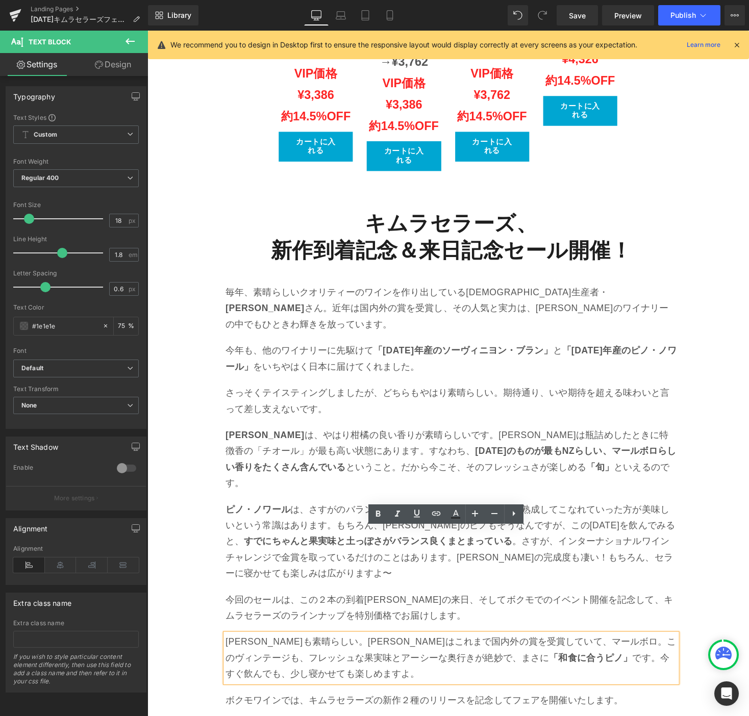
click at [316, 650] on p "[PERSON_NAME]も素晴らしい。[PERSON_NAME]はこれまで国内外の賞を受賞していて、マールボロ。このヴィンテージも、フレッシュな果実味とアー…" at bounding box center [458, 674] width 463 height 49
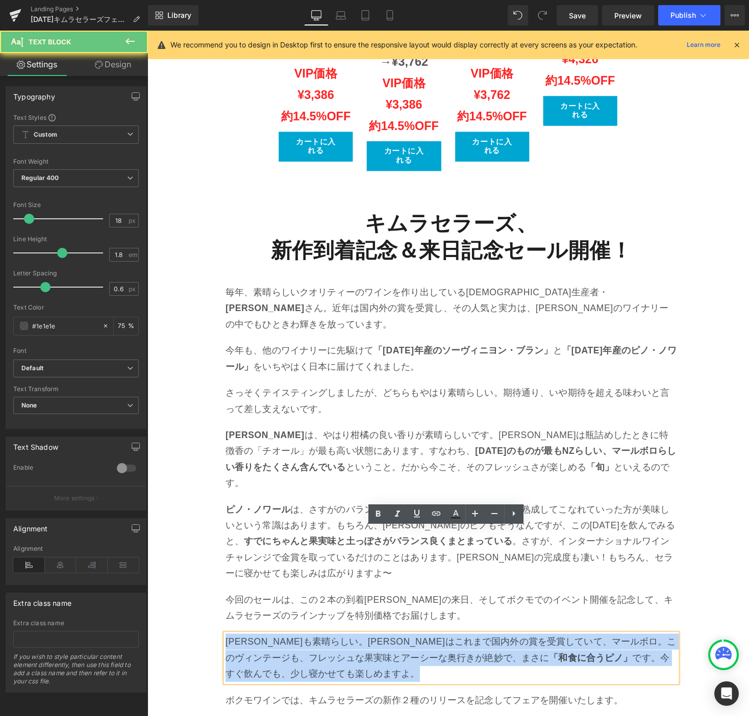
click at [316, 650] on p "[PERSON_NAME]も素晴らしい。[PERSON_NAME]はこれまで国内外の賞を受賞していて、マールボロ。このヴィンテージも、フレッシュな果実味とアー…" at bounding box center [458, 674] width 463 height 49
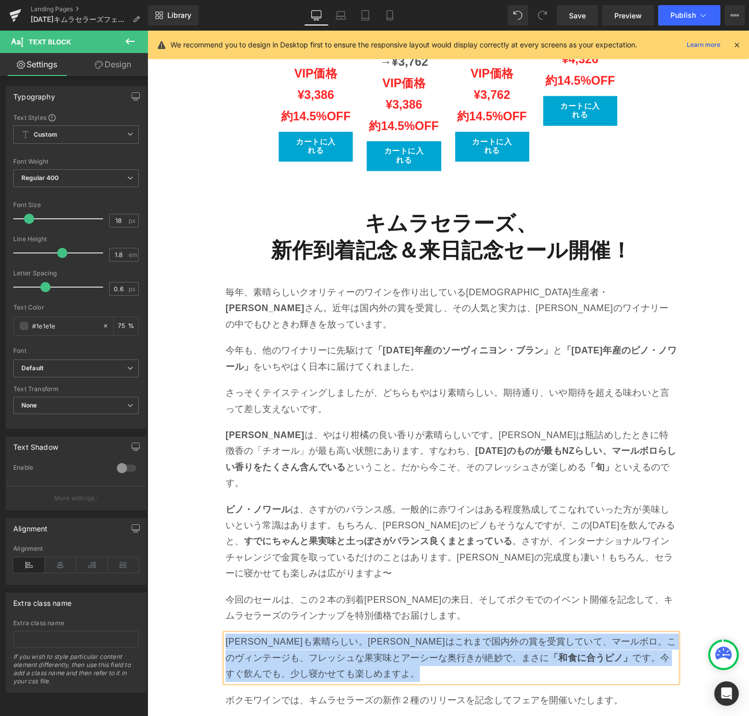
paste div
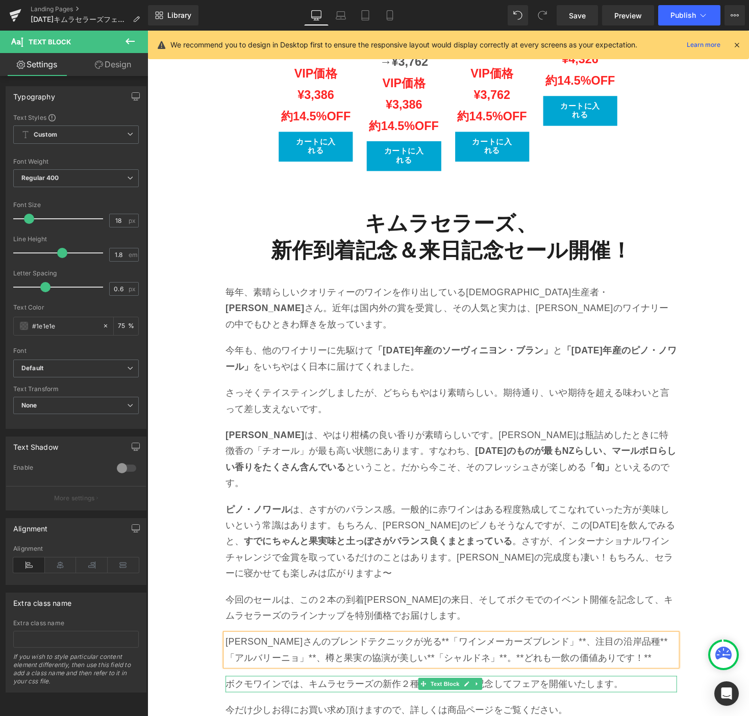
click at [310, 693] on p "ボクモワインでは、キムラセラーズの新作２種のリリースを記念してフェアを開催いたします。" at bounding box center [458, 701] width 463 height 16
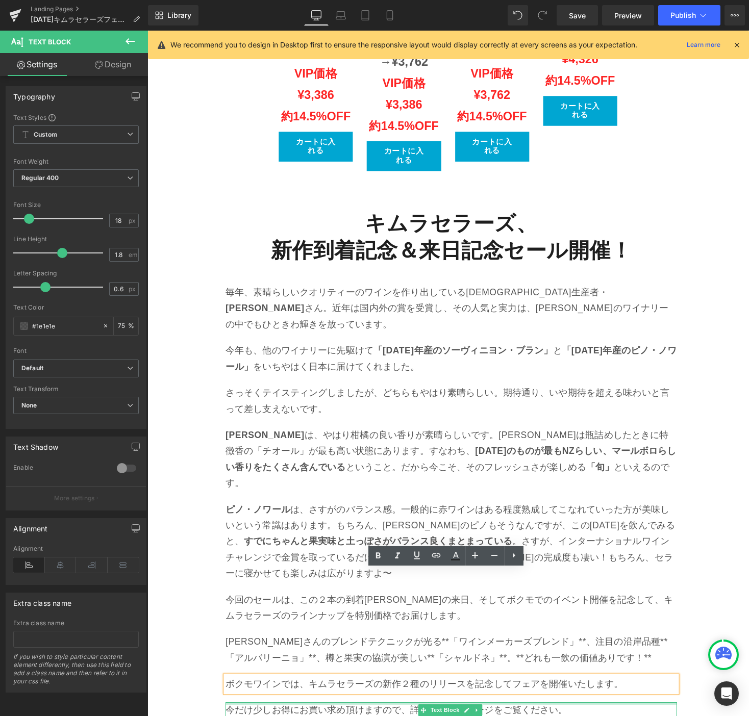
click at [488, 716] on div at bounding box center [458, 721] width 463 height 3
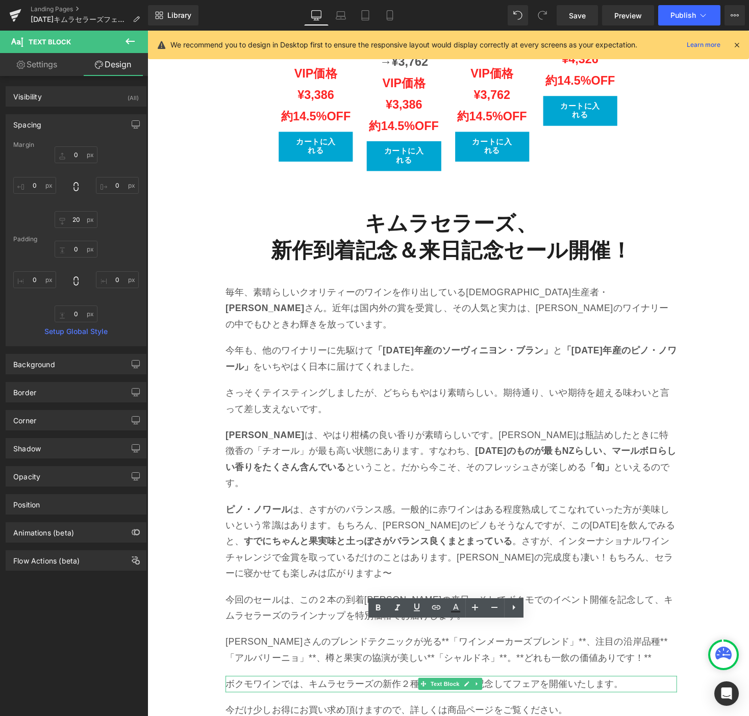
click at [483, 698] on icon at bounding box center [485, 701] width 6 height 6
click at [488, 699] on icon at bounding box center [491, 702] width 6 height 6
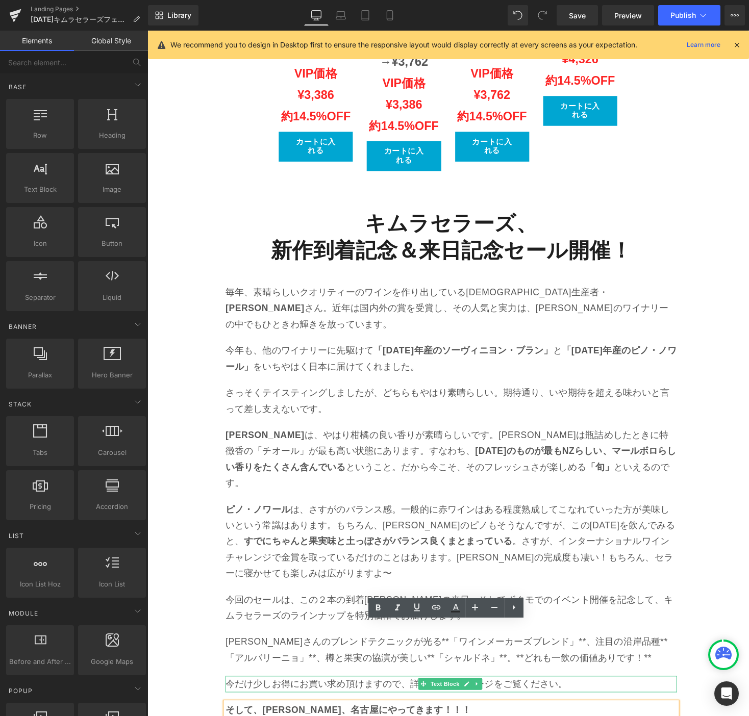
click at [483, 698] on icon at bounding box center [485, 701] width 6 height 6
click at [488, 698] on icon at bounding box center [491, 701] width 6 height 6
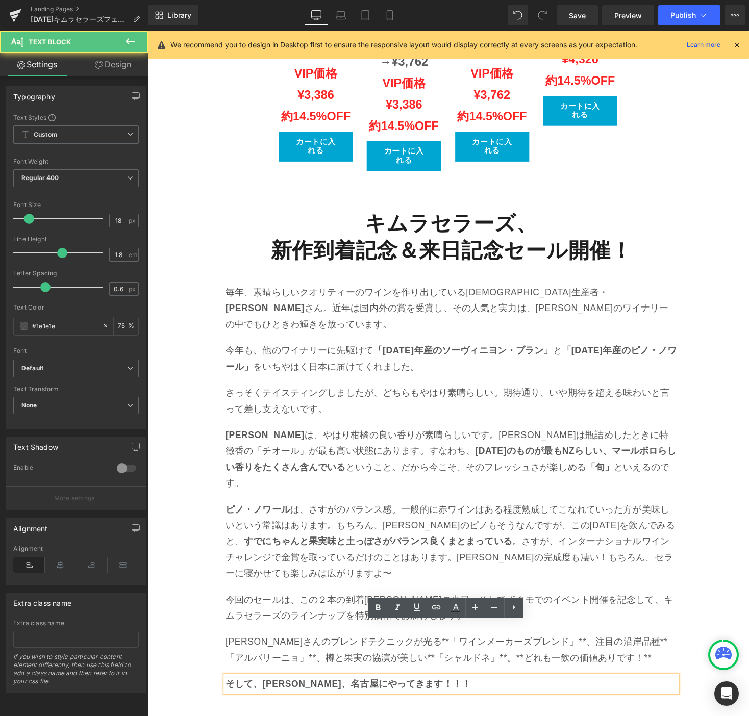
click at [463, 693] on p "そして、[PERSON_NAME]、名古屋にやってきます！！！" at bounding box center [458, 701] width 463 height 16
drag, startPoint x: 187, startPoint y: 588, endPoint x: 261, endPoint y: 589, distance: 74.0
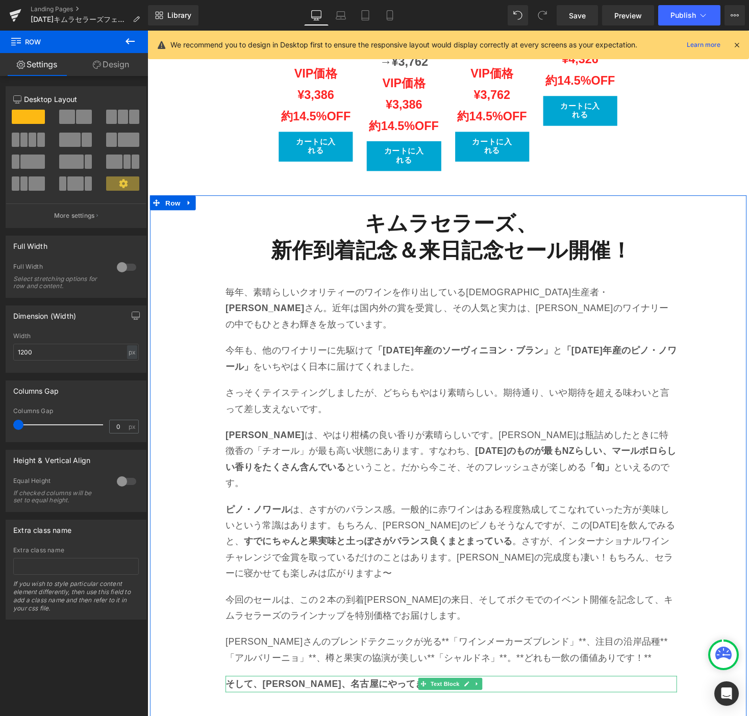
click at [484, 700] on icon at bounding box center [485, 702] width 2 height 4
click at [488, 698] on icon at bounding box center [491, 701] width 6 height 6
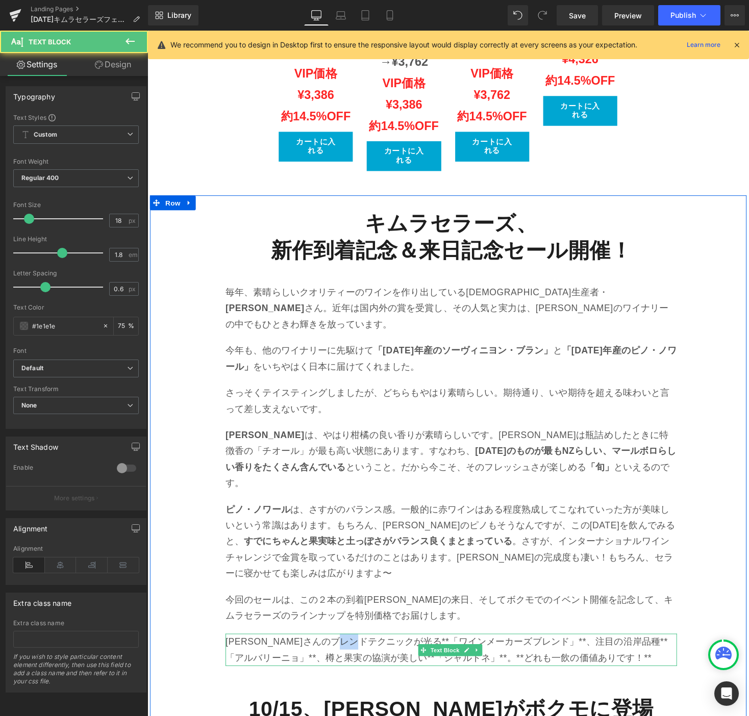
drag, startPoint x: 390, startPoint y: 548, endPoint x: 406, endPoint y: 548, distance: 16.3
click at [396, 650] on p "[PERSON_NAME]さんのブレンドテクニックが光る**「ワインメーカーズブレンド」**、注目の沿岸品種**「アルバリーニョ」**、樽と果実の協演が美しい…" at bounding box center [458, 666] width 463 height 33
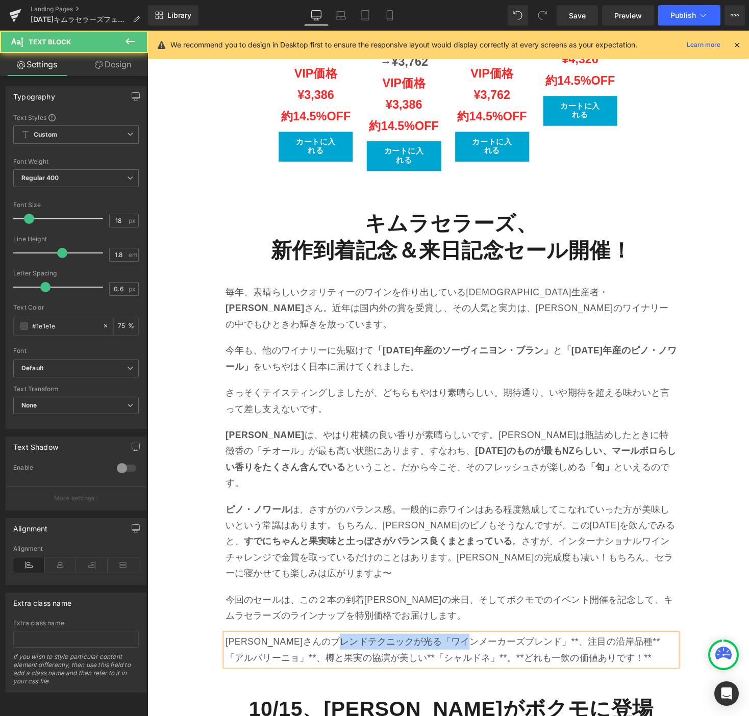
click at [516, 650] on p "[PERSON_NAME]さんのブレンドテクニックが光る「ワインメーカーズブレンド」**、注目の沿岸品種**「アルバリーニョ」**、樽と果実の協演が美しい**…" at bounding box center [458, 666] width 463 height 33
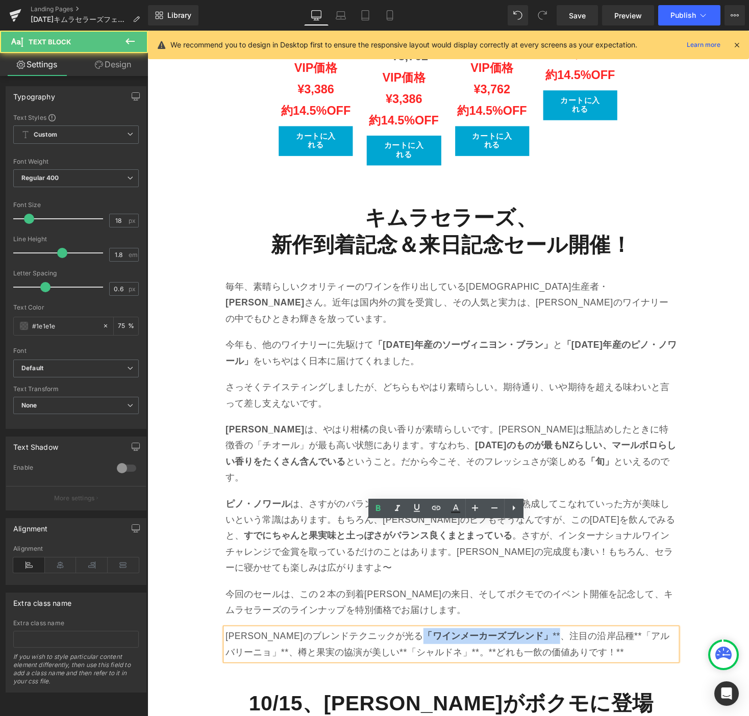
scroll to position [1343, 0]
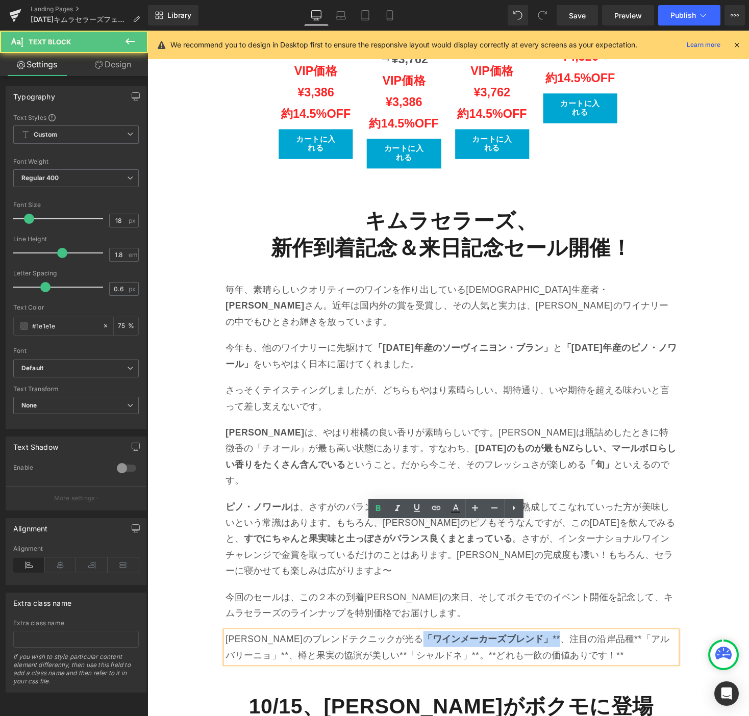
click at [525, 647] on p "[PERSON_NAME]さんのブレンドテクニックが光る 「ワインメーカーズブレンド」 **、注目の沿岸品種**「アルバリーニョ」**、樽と果実の協演が美しい…" at bounding box center [458, 663] width 463 height 33
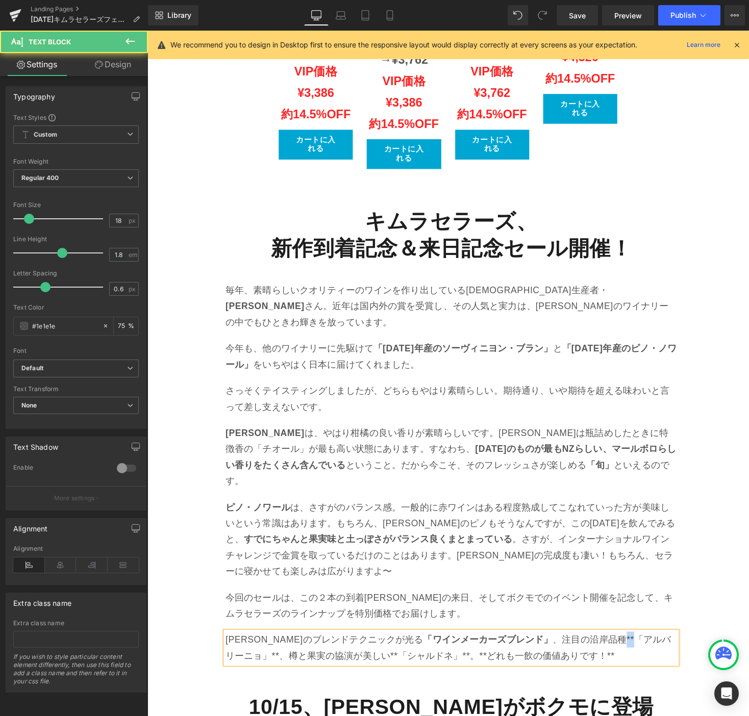
drag, startPoint x: 604, startPoint y: 545, endPoint x: 593, endPoint y: 548, distance: 11.5
click at [593, 648] on p "[PERSON_NAME]さんのブレンドテクニックが光る 「ワインメーカーズブレンド」 、注目の沿岸品種**「アルバリーニョ」**、樽と果実の協演が美しい**…" at bounding box center [458, 664] width 463 height 33
click at [675, 648] on p "[PERSON_NAME]さんのブレンドテクニックが光る 「ワインメーカーズブレンド」 、注目の沿岸品種「アルバリーニョ」**、樽と果実の協演が美しい**「シ…" at bounding box center [458, 664] width 463 height 33
drag, startPoint x: 233, startPoint y: 563, endPoint x: 224, endPoint y: 564, distance: 8.8
click at [227, 648] on p "[PERSON_NAME]さんのブレンドテクニックが光る 「ワインメーカーズブレンド」 、注目の沿岸品種 「アルバリーニョ」 **、樽と果実の協演が美しい**…" at bounding box center [458, 664] width 463 height 33
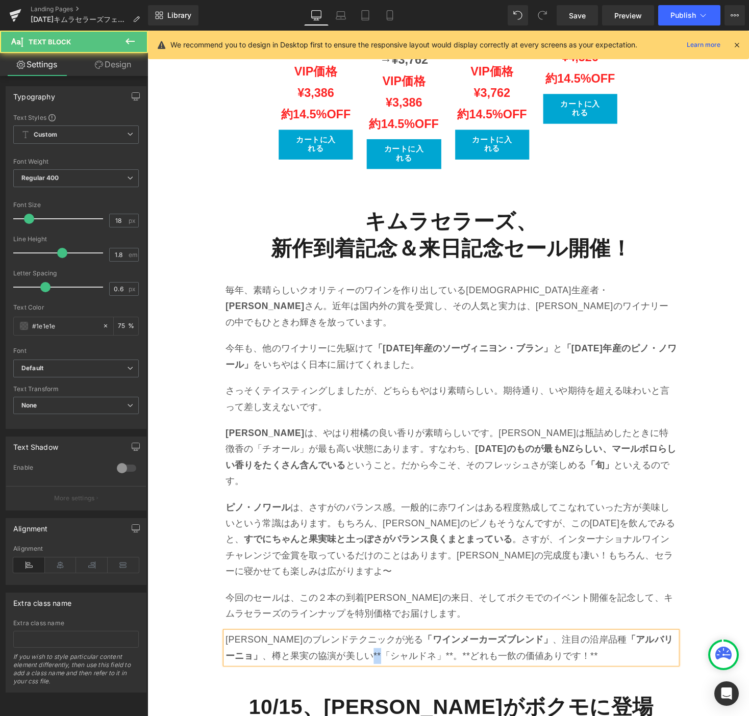
drag, startPoint x: 357, startPoint y: 562, endPoint x: 369, endPoint y: 563, distance: 11.8
click at [365, 648] on p "[PERSON_NAME]さんのブレンドテクニックが光る 「ワインメーカーズブレンド」 、注目の沿岸品種 「アルバリーニョ」 、樽と果実の協演が美しい**「シ…" at bounding box center [458, 664] width 463 height 33
drag, startPoint x: 432, startPoint y: 562, endPoint x: 424, endPoint y: 565, distance: 8.7
click at [424, 648] on p "[PERSON_NAME]さんのブレンドテクニックが光る 「ワインメーカーズブレンド」 、注目の沿岸品種 「アルバリーニョ」 、樽と果実の協演が美しい「シャル…" at bounding box center [458, 664] width 463 height 33
drag, startPoint x: 419, startPoint y: 567, endPoint x: 359, endPoint y: 568, distance: 60.2
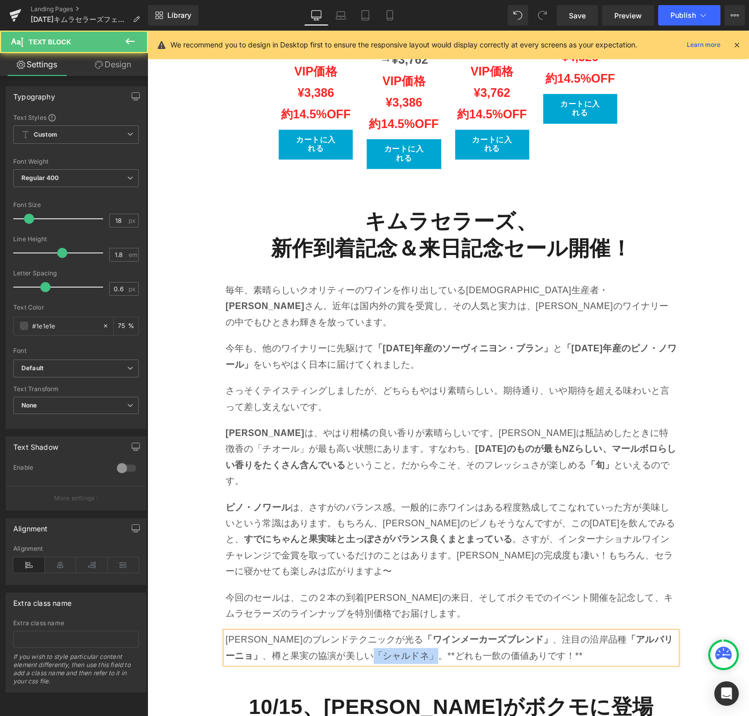
click at [359, 648] on p "[PERSON_NAME]さんのブレンドテクニックが光る 「ワインメーカーズブレンド」 、注目の沿岸品種 「アルバリーニョ」 、樽と果実の協演が美しい「シャル…" at bounding box center [458, 664] width 463 height 33
click at [435, 648] on p "[PERSON_NAME]さんのブレンドテクニックが光る 「ワインメーカーズブレンド」 、注目の沿岸品種 「アルバリーニョ」 、樽と果実の協演が美しい 「シャ…" at bounding box center [458, 664] width 463 height 33
click at [571, 648] on p "[PERSON_NAME]さんのブレンドテクニックが光る 「ワインメーカーズブレンド」 、注目の沿岸品種 「アルバリーニョ」 、樽と果実の協演が美しい 「シャ…" at bounding box center [458, 664] width 463 height 33
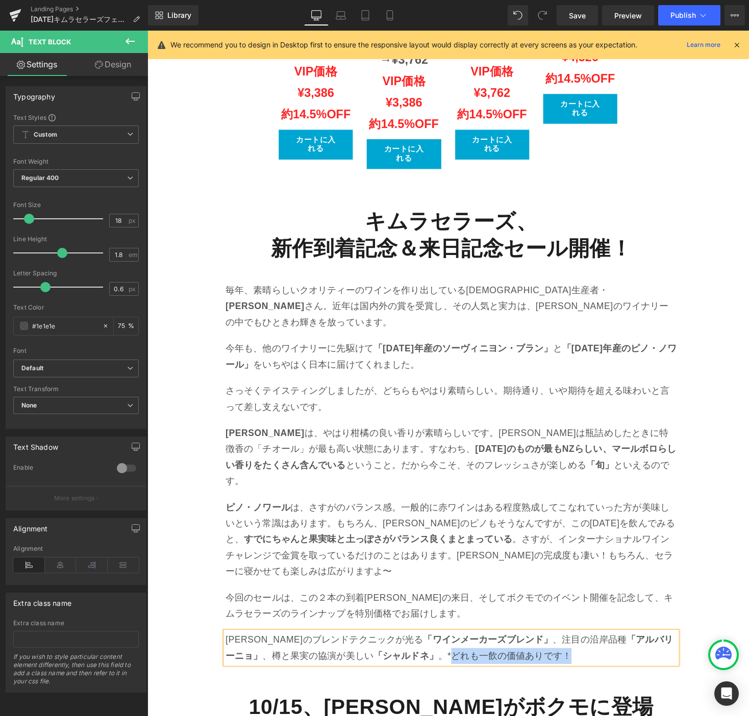
drag, startPoint x: 557, startPoint y: 565, endPoint x: 436, endPoint y: 566, distance: 121.4
click at [436, 648] on p "[PERSON_NAME]さんのブレンドテクニックが光る 「ワインメーカーズブレンド」 、注目の沿岸品種 「アルバリーニョ」 、樽と果実の協演が美しい 「シャ…" at bounding box center [458, 664] width 463 height 33
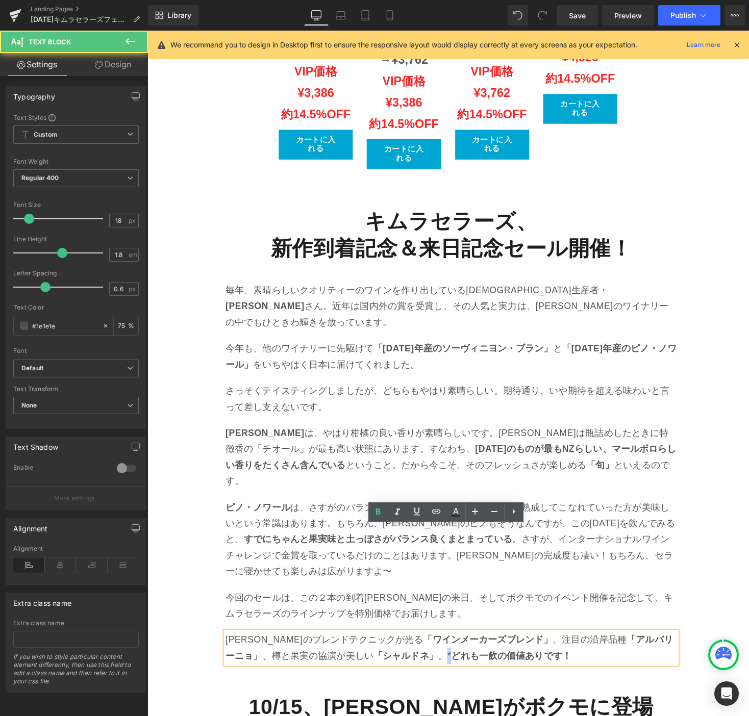
click at [432, 648] on p "[PERSON_NAME]さんのブレンドテクニックが光る 「ワインメーカーズブレンド」 、注目の沿岸品種 「アルバリーニョ」 、樽と果実の協演が美しい 「シャ…" at bounding box center [458, 664] width 463 height 33
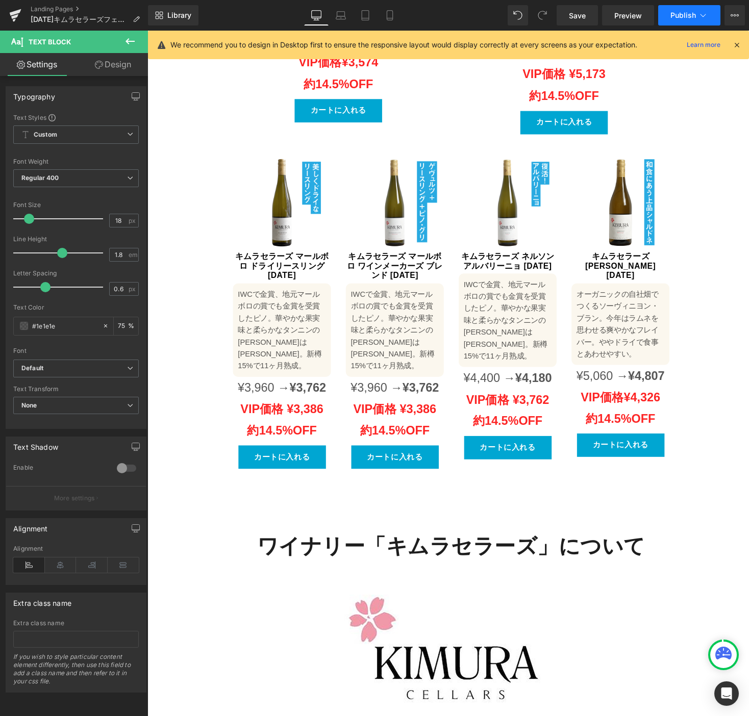
scroll to position [2958, 0]
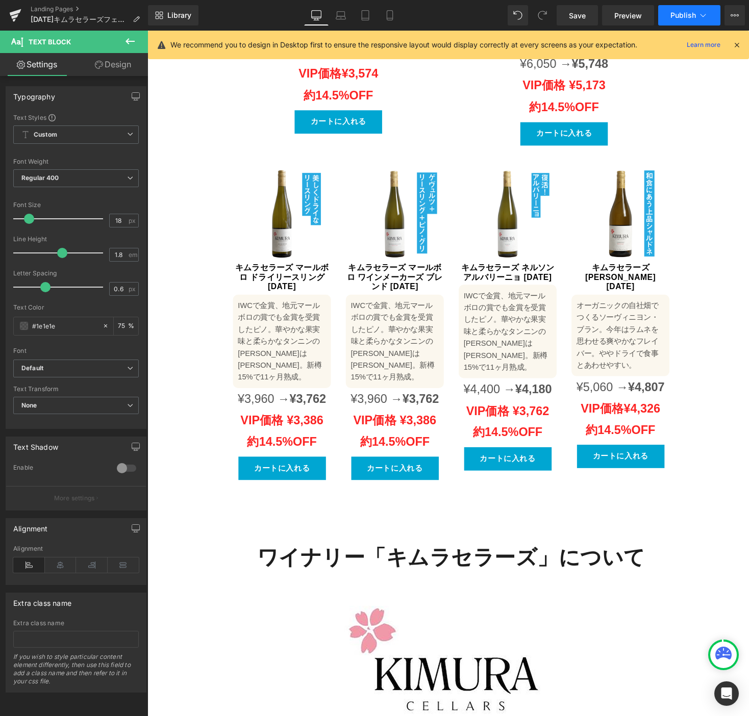
click at [677, 11] on span "Publish" at bounding box center [682, 15] width 25 height 8
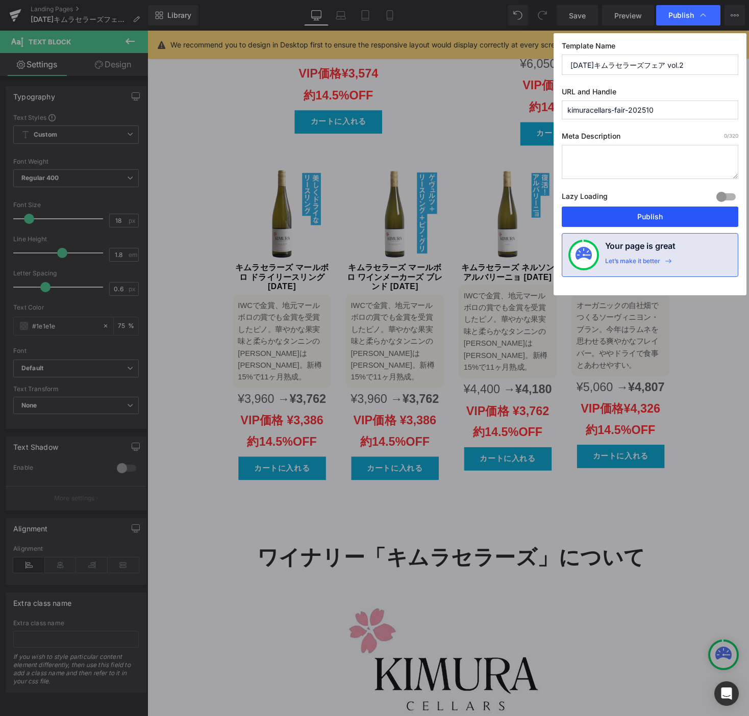
drag, startPoint x: 644, startPoint y: 213, endPoint x: 509, endPoint y: 352, distance: 193.7
click at [644, 213] on button "Publish" at bounding box center [650, 217] width 176 height 20
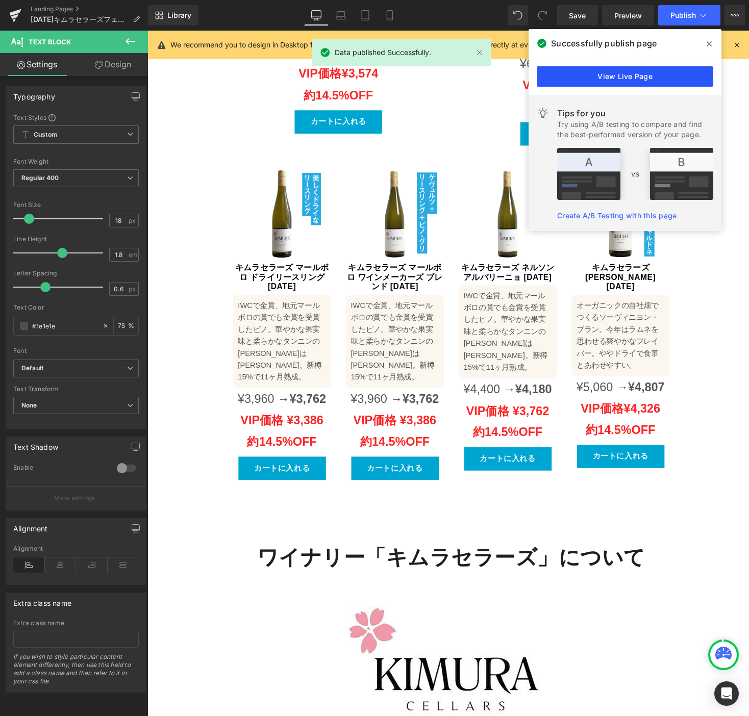
click at [635, 75] on link "View Live Page" at bounding box center [625, 76] width 176 height 20
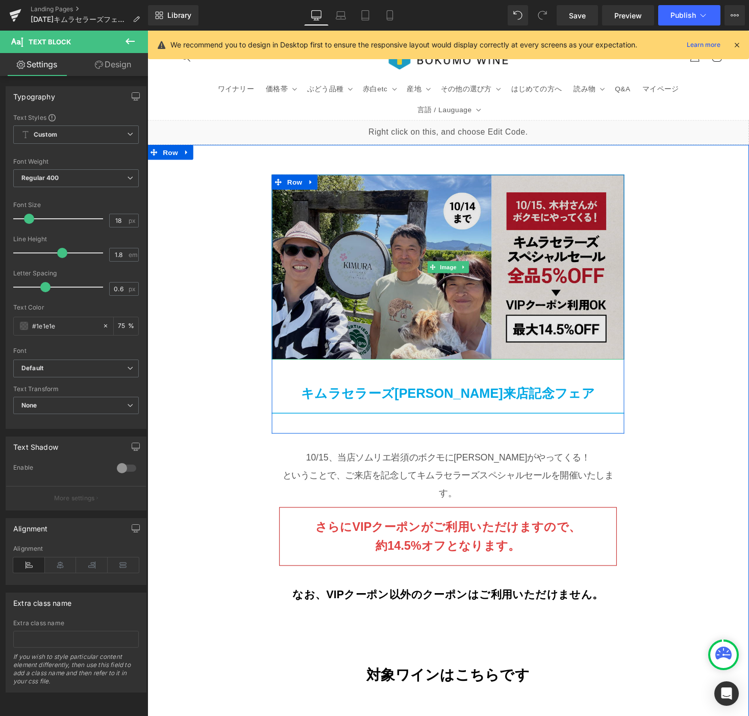
click at [391, 230] on img at bounding box center [456, 273] width 362 height 190
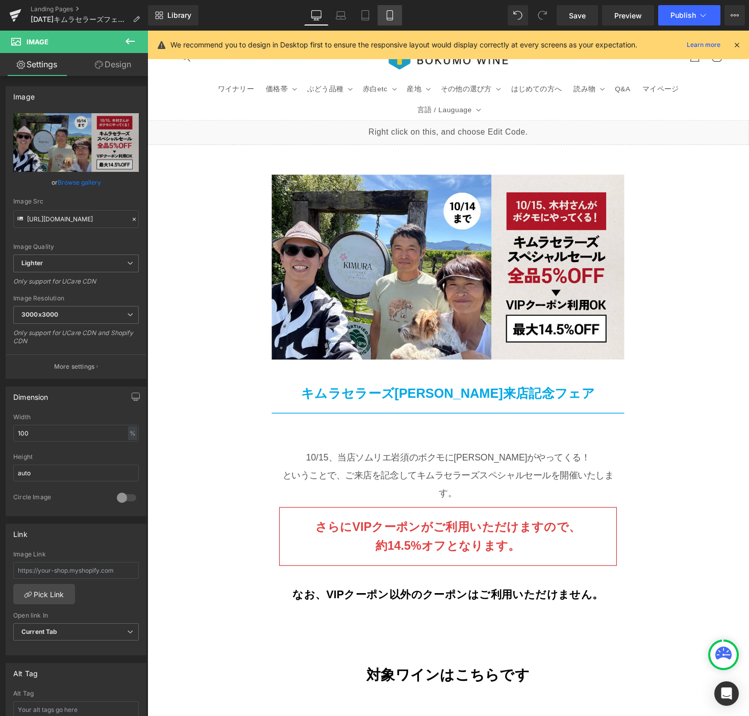
click at [382, 13] on link "Mobile" at bounding box center [389, 15] width 24 height 20
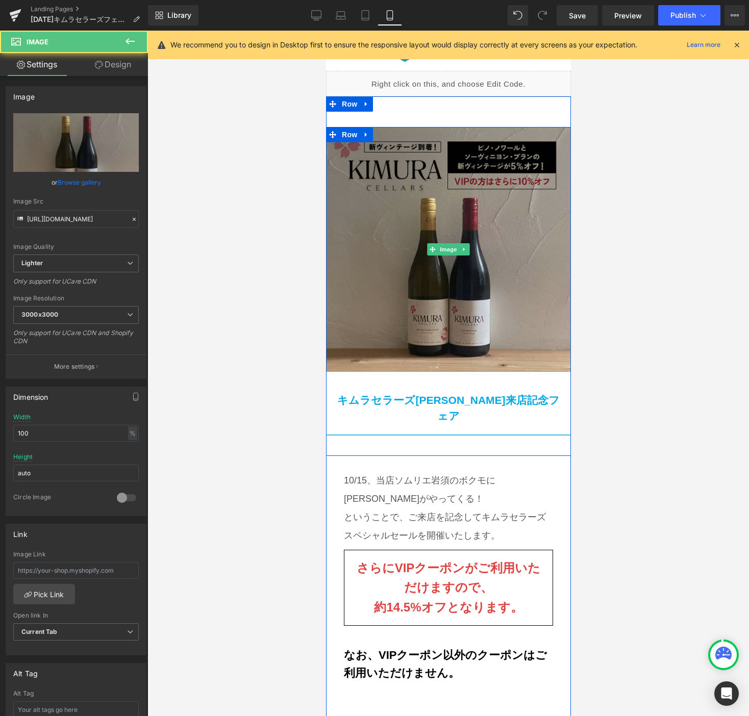
click at [356, 229] on img at bounding box center [447, 249] width 245 height 245
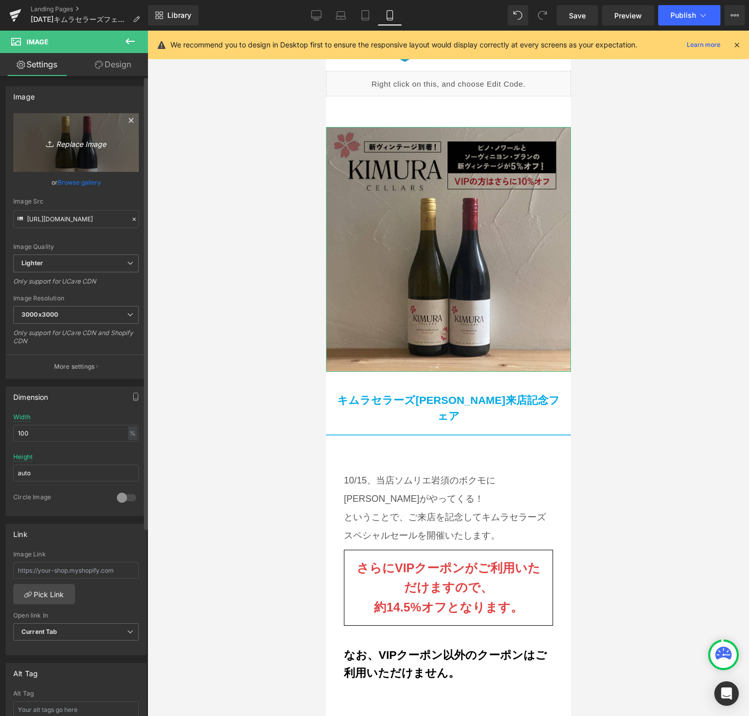
click at [78, 144] on icon "Replace Image" at bounding box center [76, 142] width 82 height 13
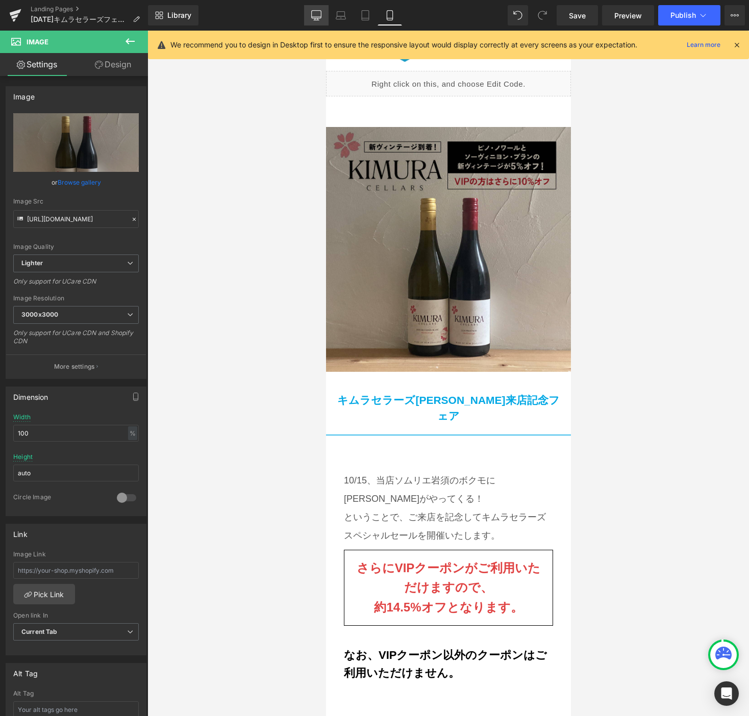
click at [317, 16] on icon at bounding box center [316, 15] width 10 height 10
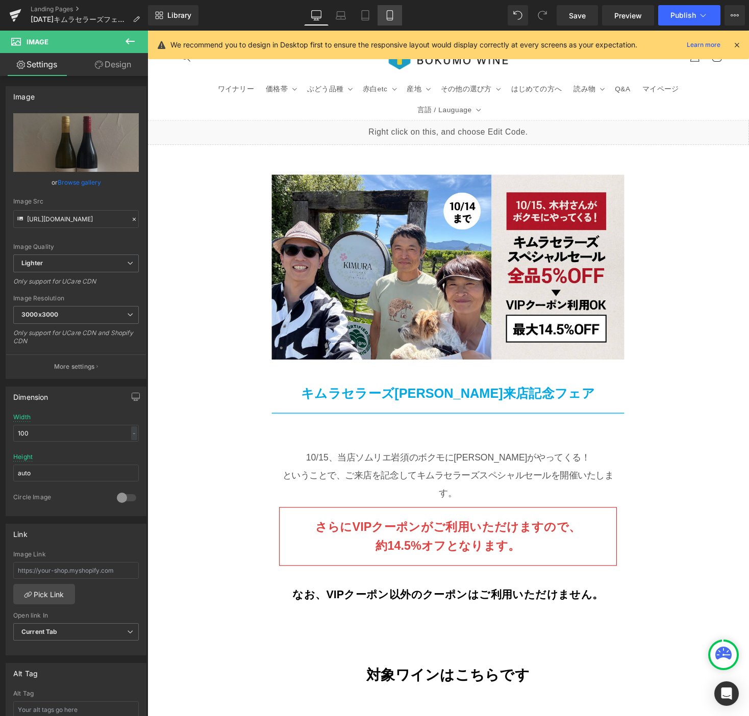
click at [390, 14] on icon at bounding box center [390, 15] width 10 height 10
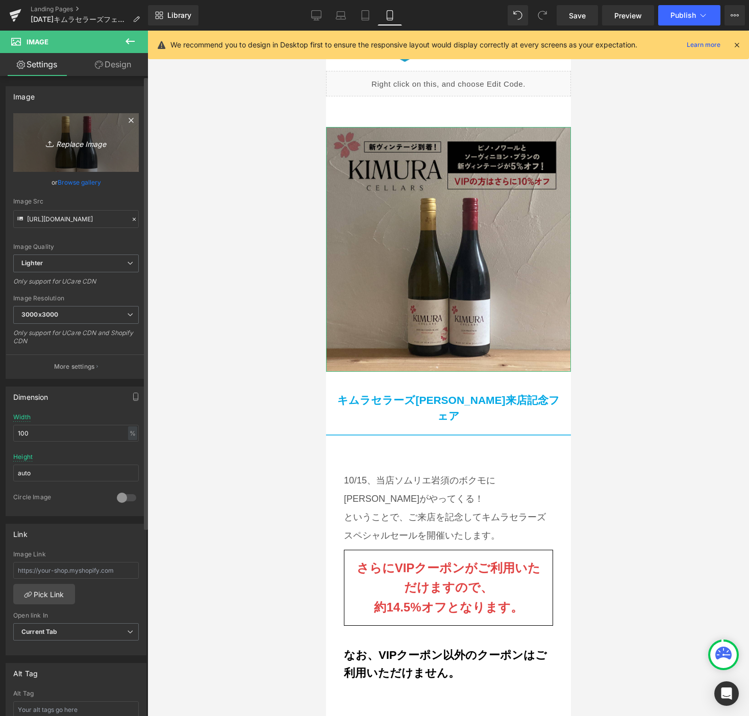
click at [76, 143] on icon "Replace Image" at bounding box center [76, 142] width 82 height 13
type input "C:\fakepath\kimuracellars_fair_202510SP_SNS_ad.jpg"
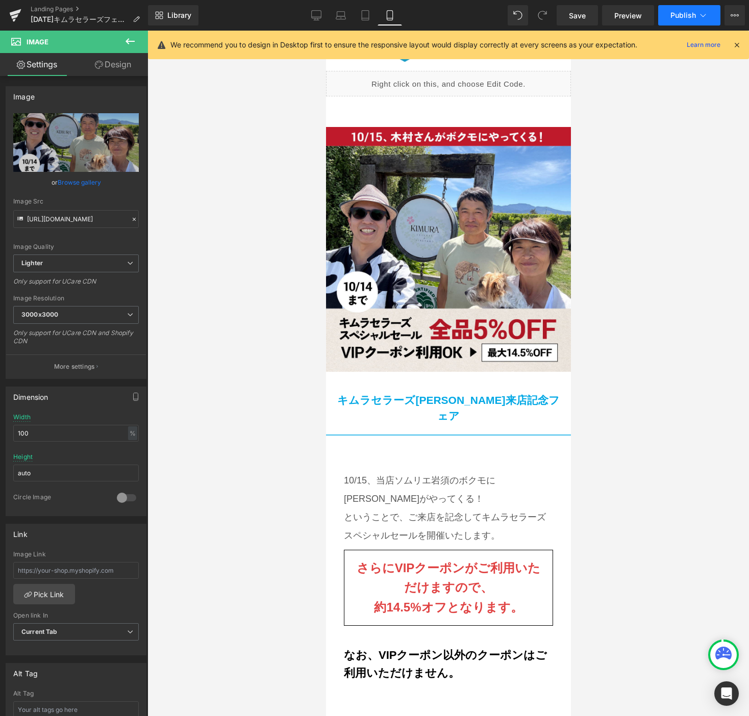
click at [677, 13] on span "Publish" at bounding box center [682, 15] width 25 height 8
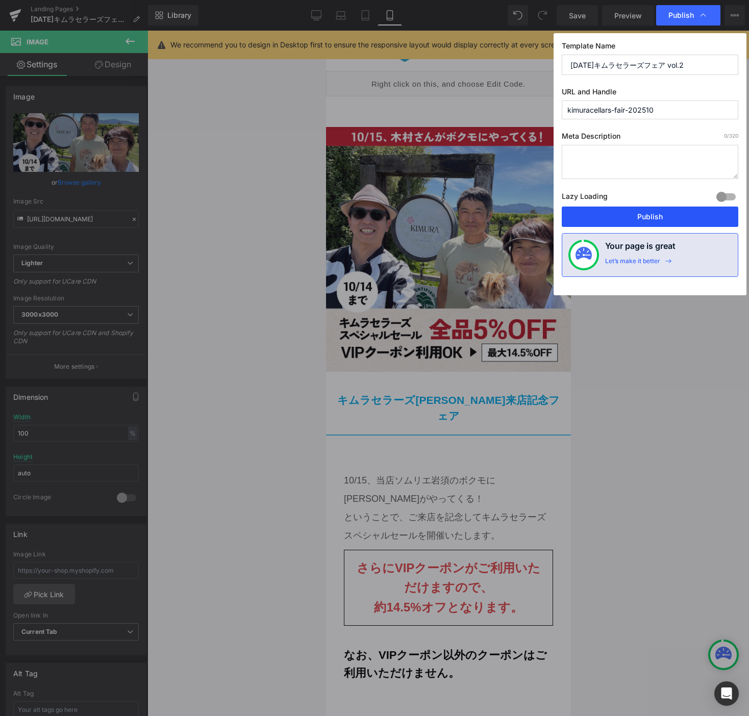
click at [662, 217] on button "Publish" at bounding box center [650, 217] width 176 height 20
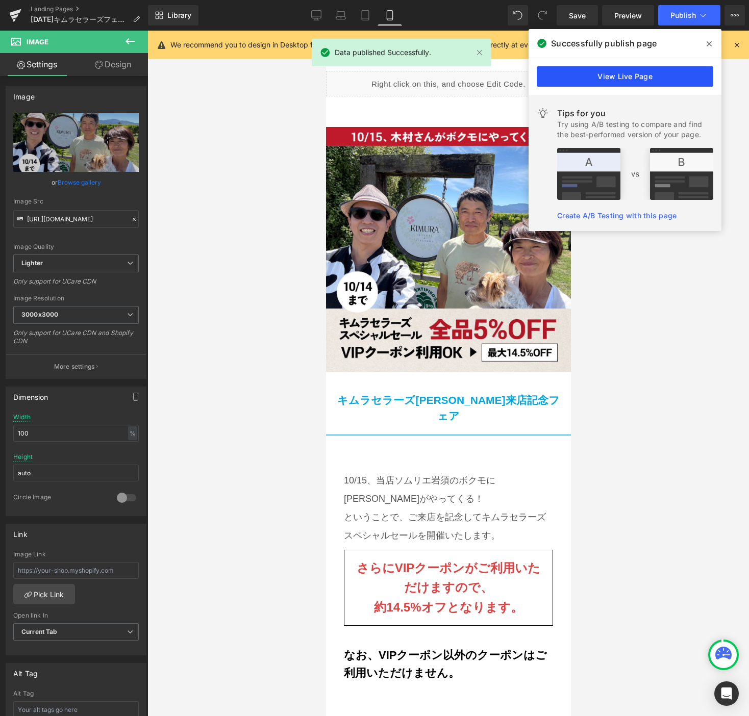
click at [601, 78] on link "View Live Page" at bounding box center [625, 76] width 176 height 20
